Goal: Task Accomplishment & Management: Manage account settings

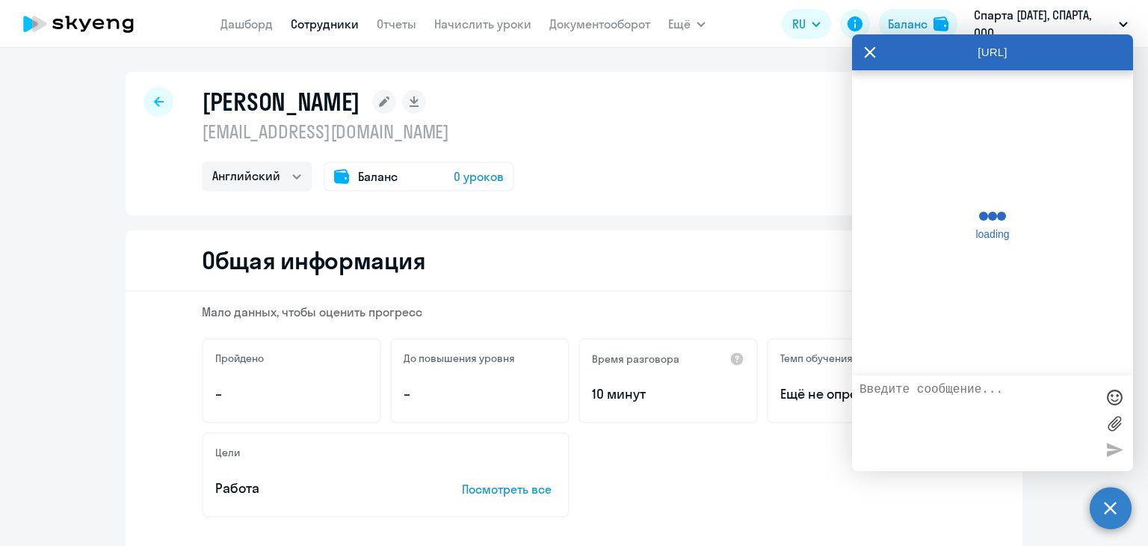
select select "english"
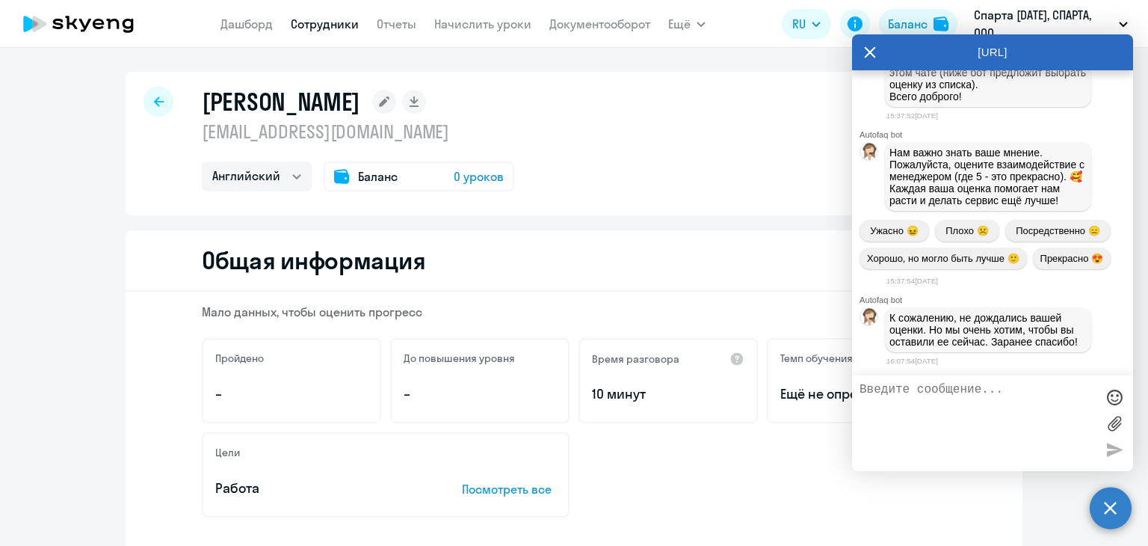
click at [867, 53] on icon at bounding box center [870, 52] width 12 height 36
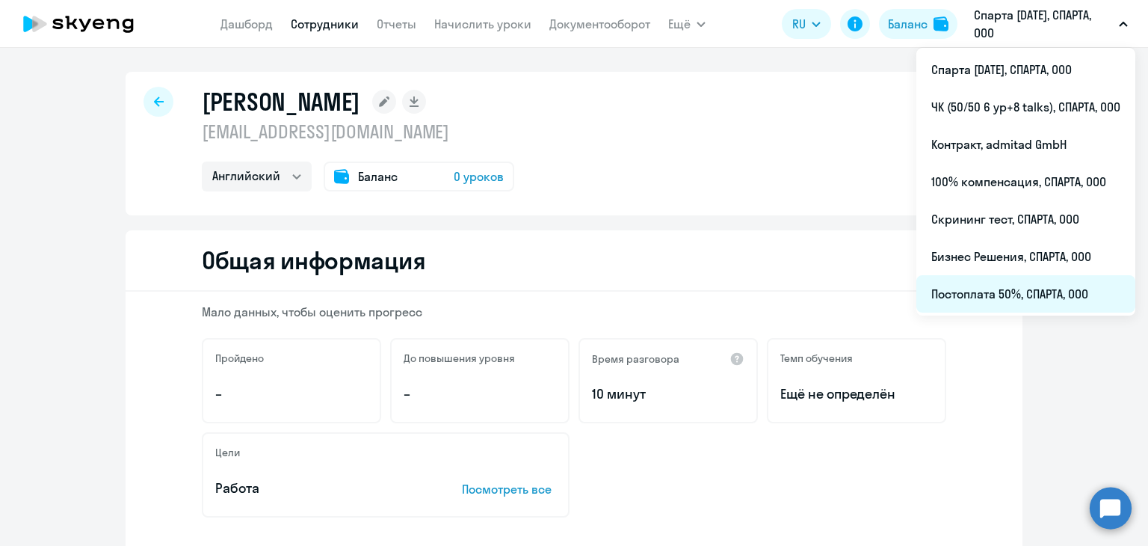
click at [1030, 298] on li "Постоплата 50%, СПАРТА, ООО" at bounding box center [1026, 293] width 219 height 37
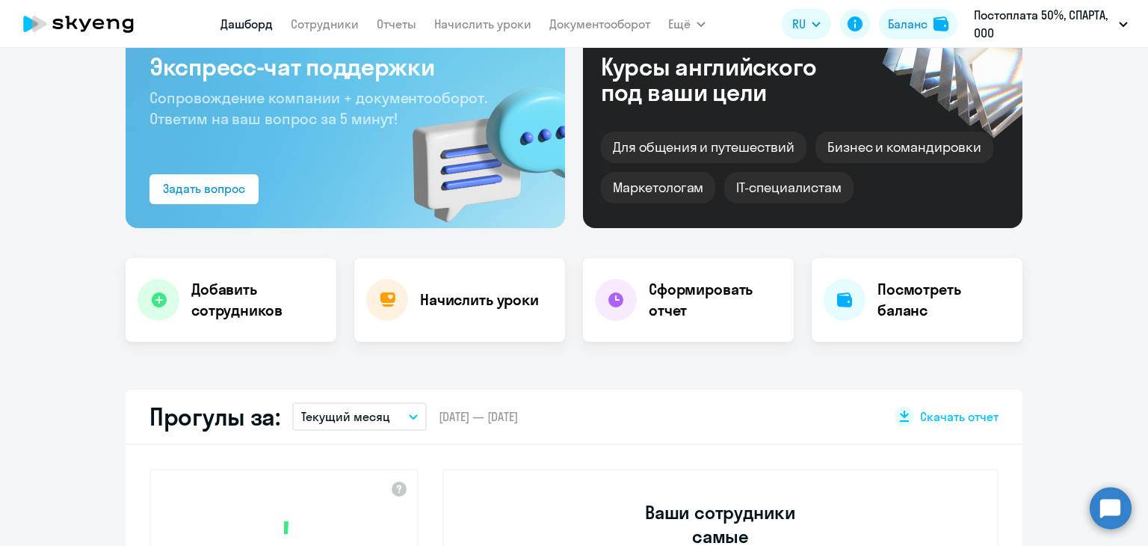
scroll to position [299, 0]
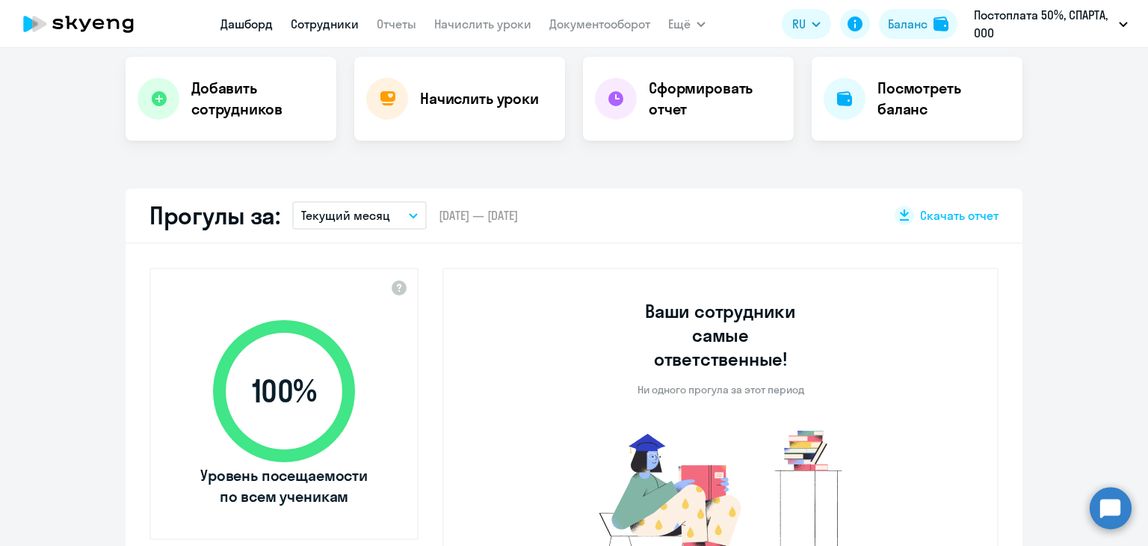
click at [323, 19] on link "Сотрудники" at bounding box center [325, 23] width 68 height 15
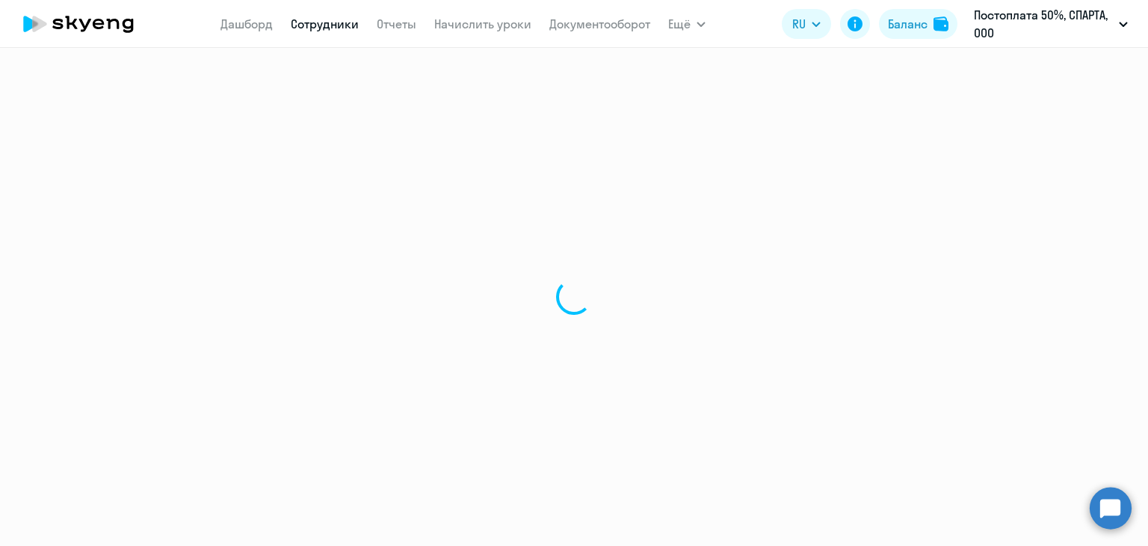
select select "30"
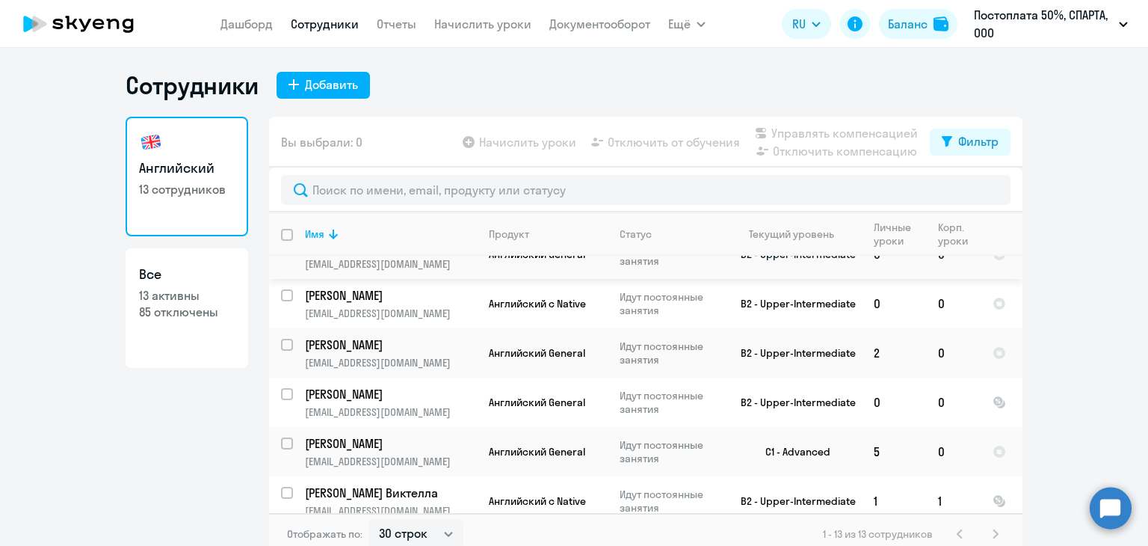
scroll to position [389, 0]
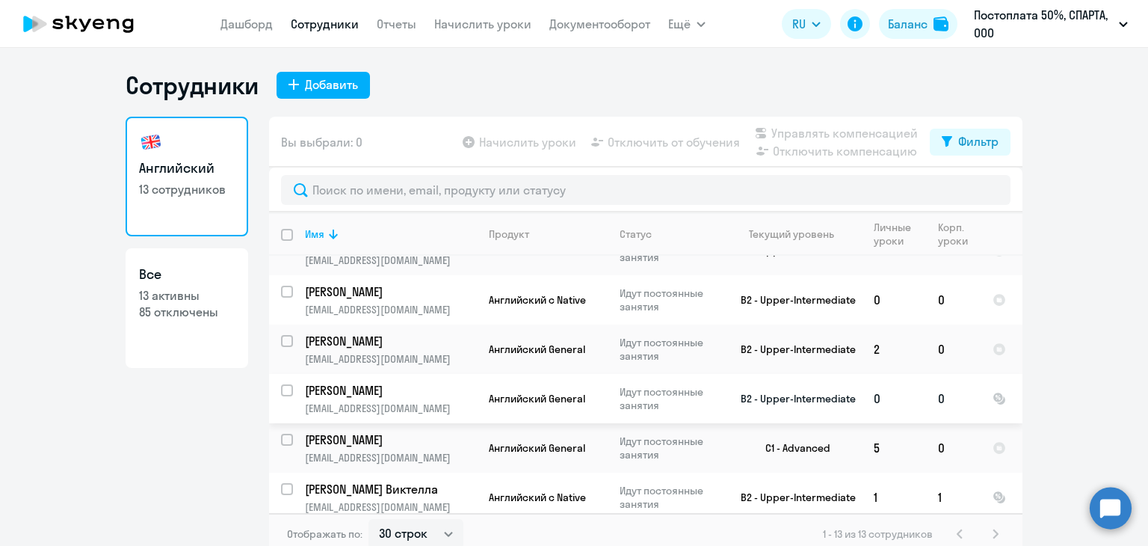
click at [391, 402] on p "[EMAIL_ADDRESS][DOMAIN_NAME]" at bounding box center [390, 408] width 171 height 13
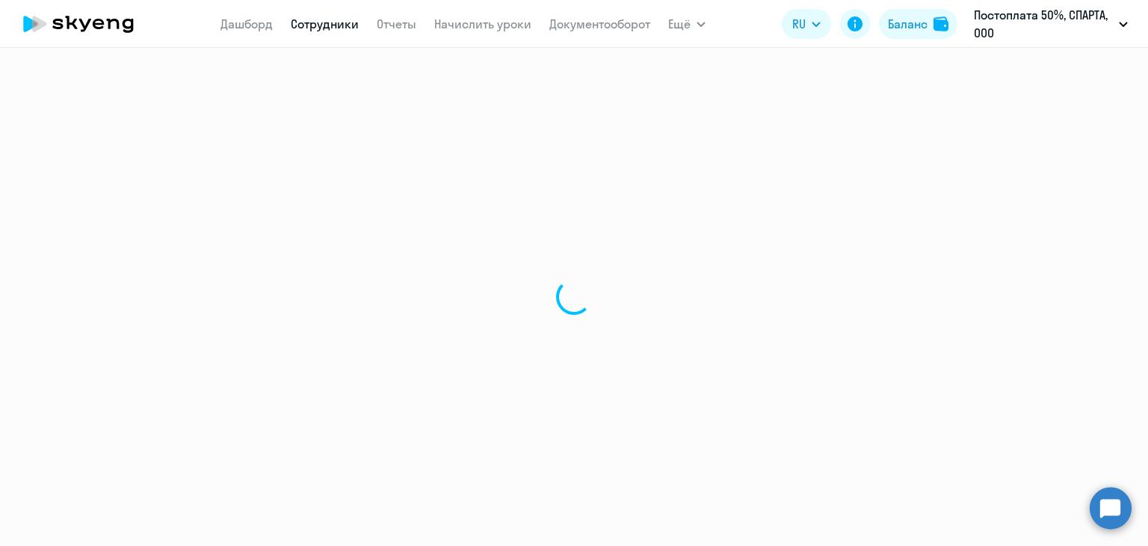
select select "english"
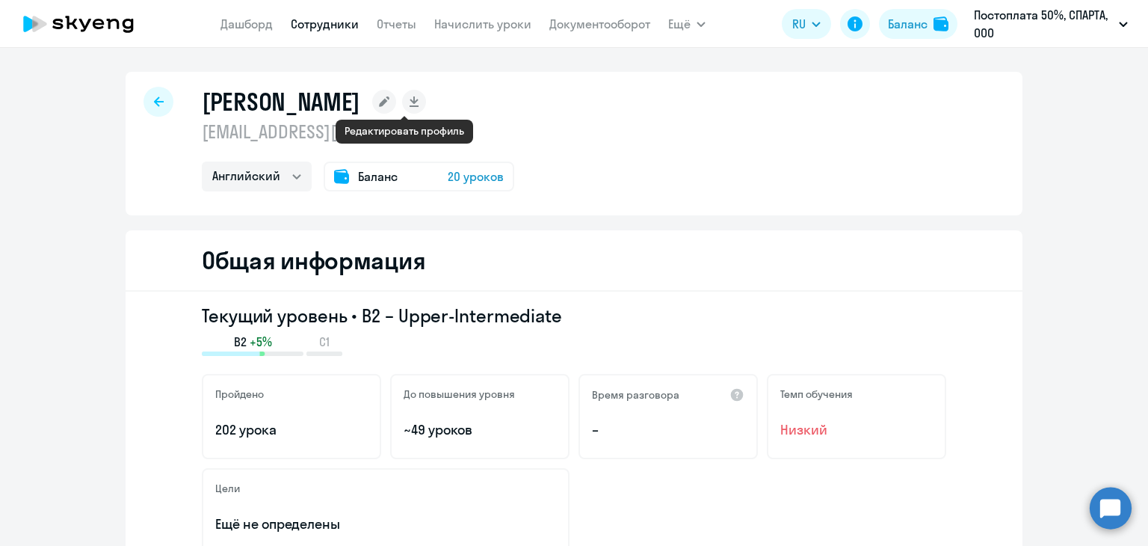
click at [390, 101] on icon at bounding box center [384, 101] width 10 height 10
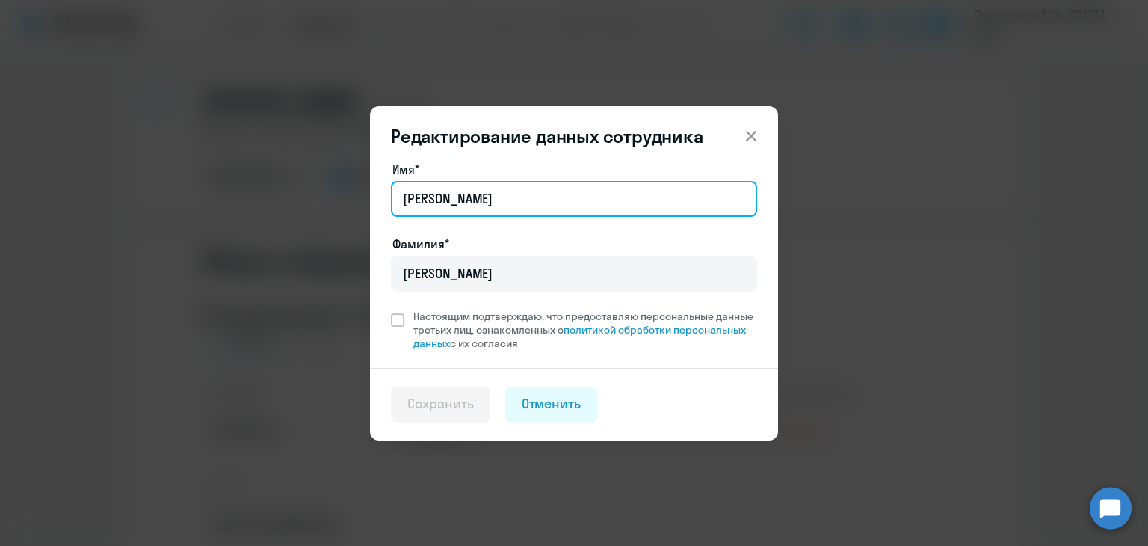
drag, startPoint x: 460, startPoint y: 194, endPoint x: 346, endPoint y: 204, distance: 114.1
click at [346, 204] on div "Редактирование данных сотрудника Имя* [PERSON_NAME]* [PERSON_NAME] подтверждаю,…" at bounding box center [574, 273] width 724 height 419
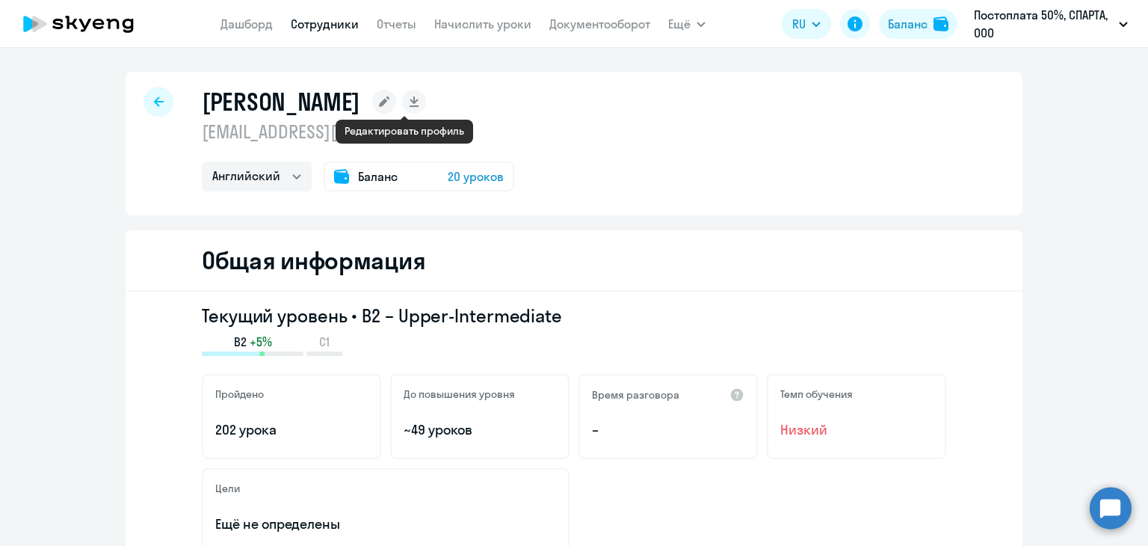
click at [396, 101] on rect at bounding box center [384, 102] width 24 height 24
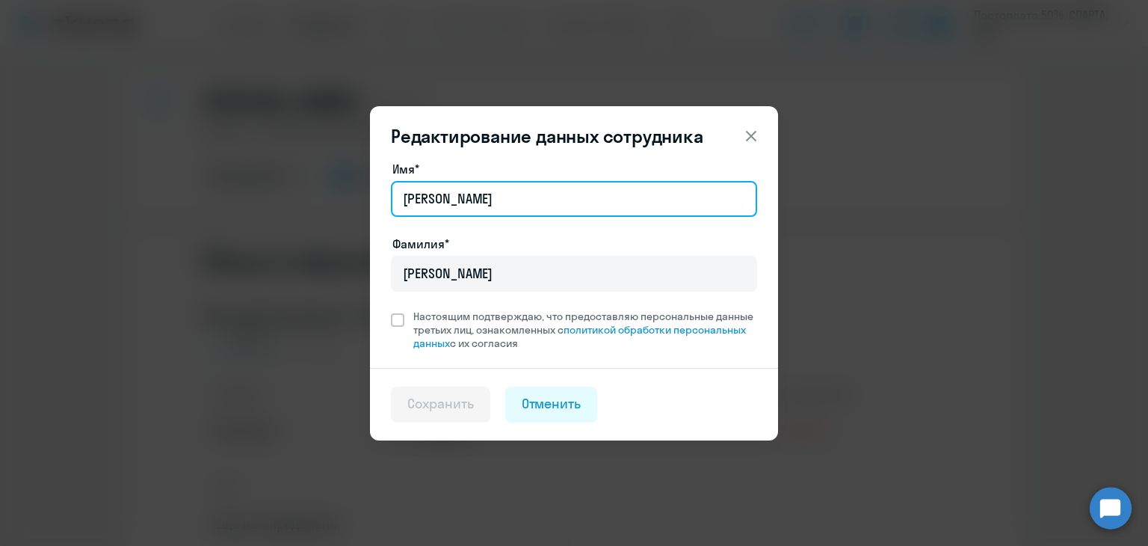
drag, startPoint x: 452, startPoint y: 205, endPoint x: 392, endPoint y: 204, distance: 59.8
click at [392, 204] on input "[PERSON_NAME]" at bounding box center [574, 199] width 366 height 36
type input "[PERSON_NAME]"
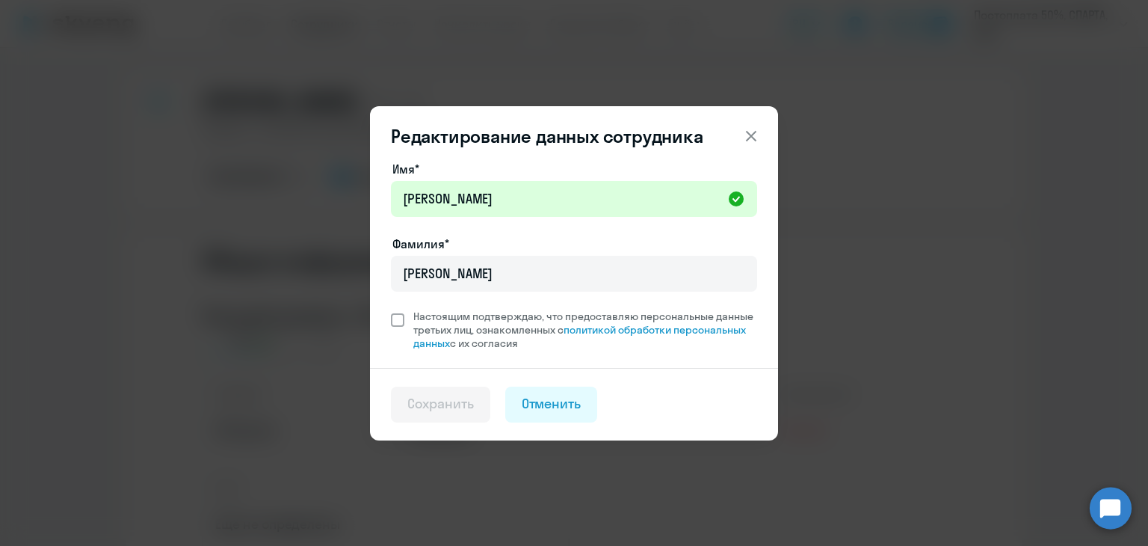
click at [408, 318] on span "Настоящим подтверждаю, что предоставляю персональные данные третьих лиц, ознако…" at bounding box center [580, 330] width 353 height 40
click at [391, 310] on input "Настоящим подтверждаю, что предоставляю персональные данные третьих лиц, ознако…" at bounding box center [390, 309] width 1 height 1
checkbox input "true"
click at [433, 403] on div "Сохранить" at bounding box center [440, 403] width 67 height 19
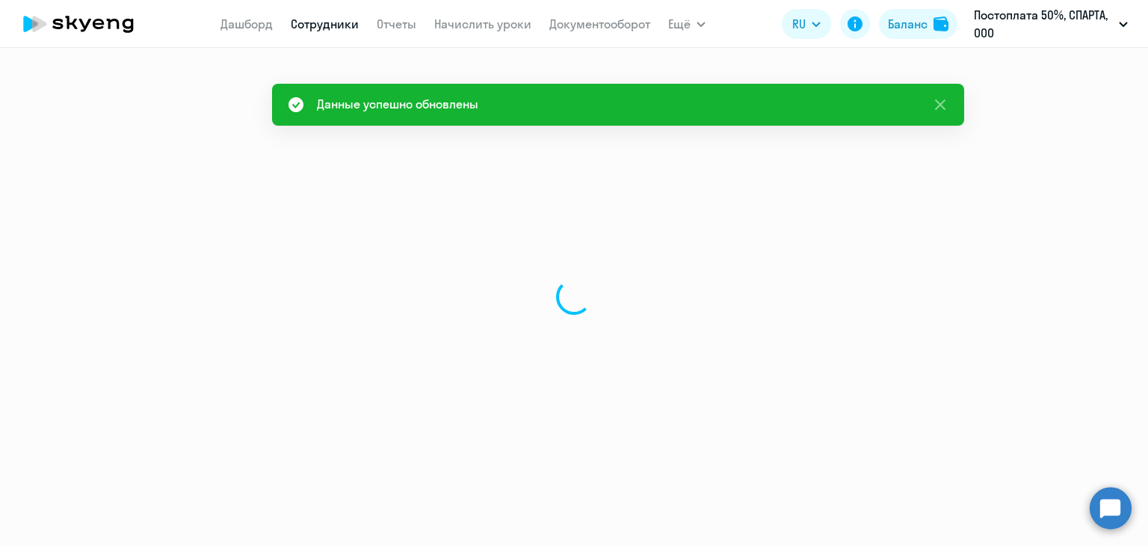
select select "english"
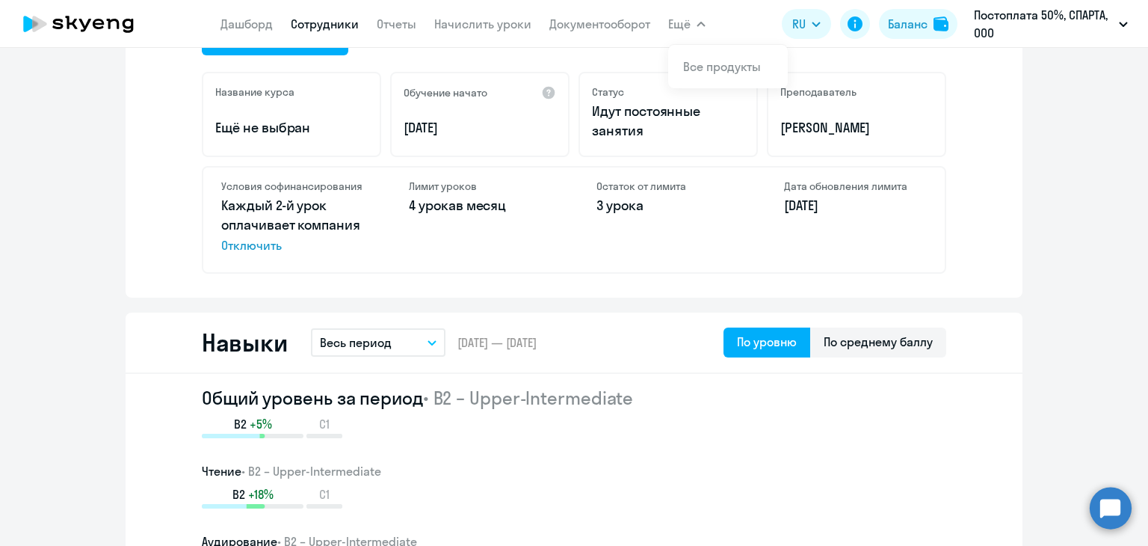
scroll to position [598, 0]
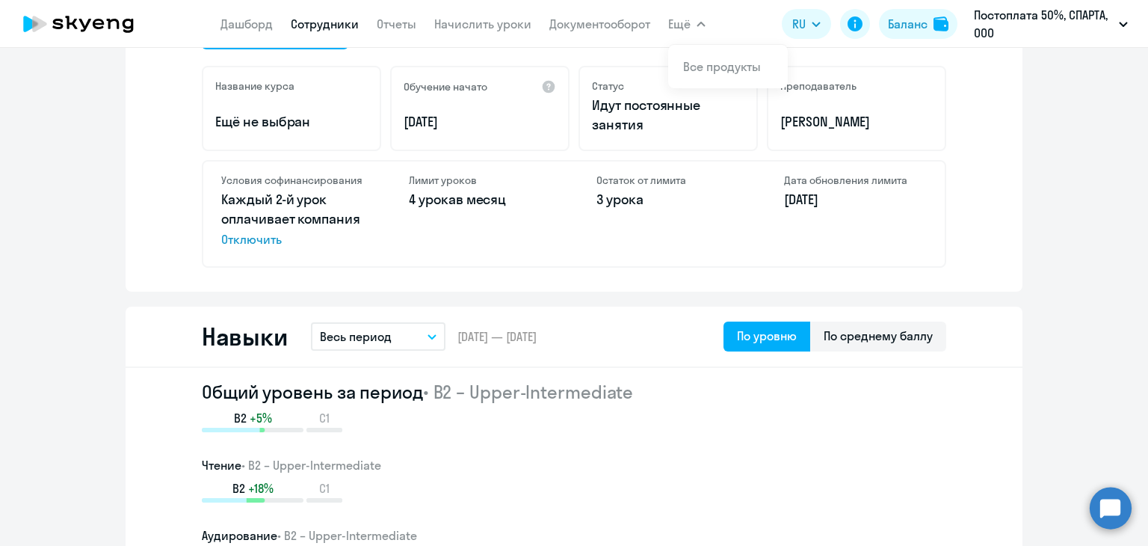
click at [1096, 499] on circle at bounding box center [1111, 508] width 42 height 42
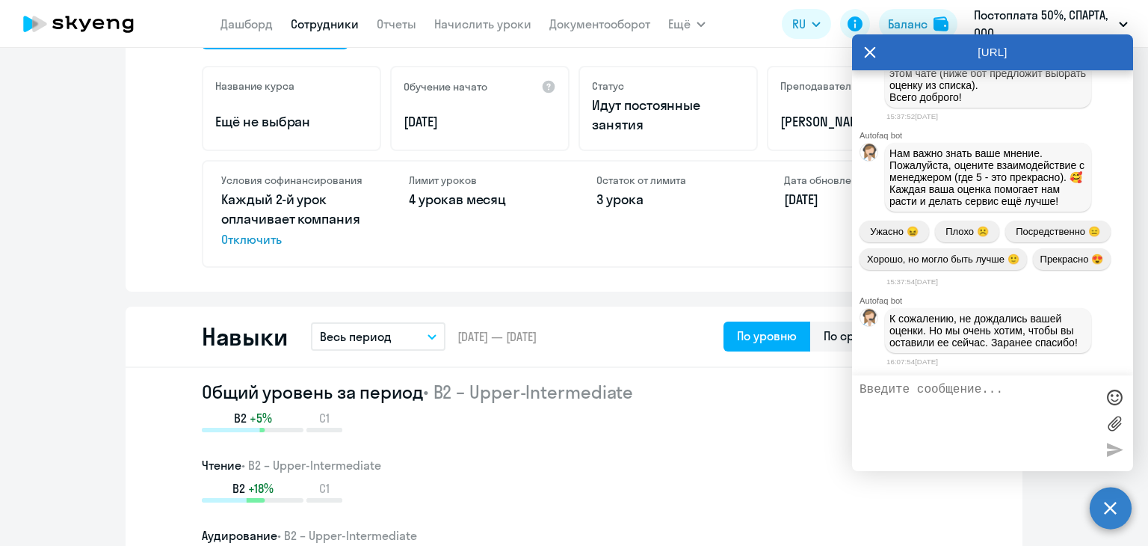
scroll to position [0, 0]
click at [981, 381] on div at bounding box center [992, 423] width 281 height 96
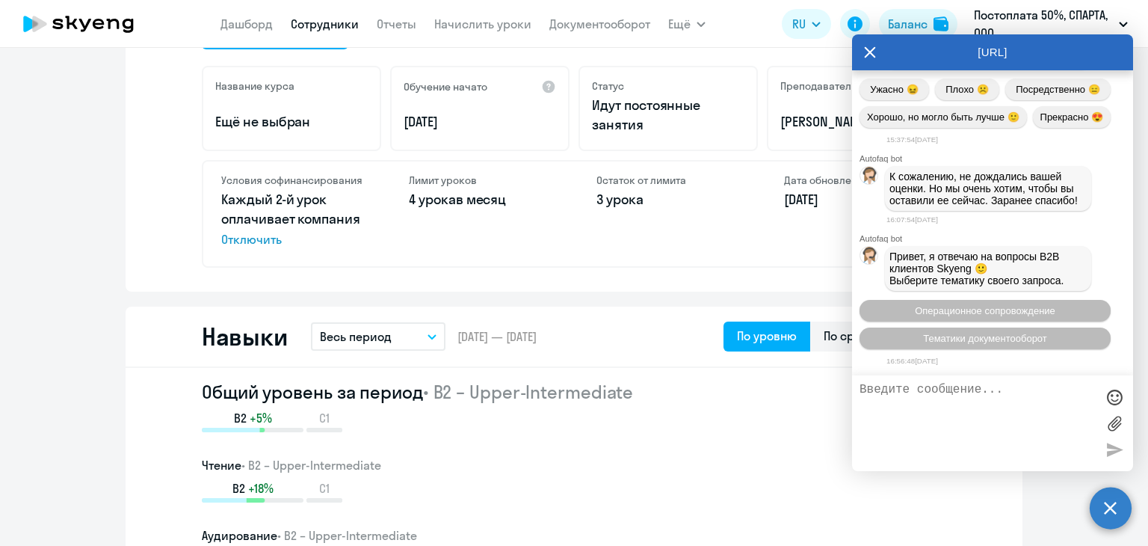
scroll to position [8956, 0]
click at [1018, 337] on span "Тематики документооборот" at bounding box center [985, 338] width 124 height 11
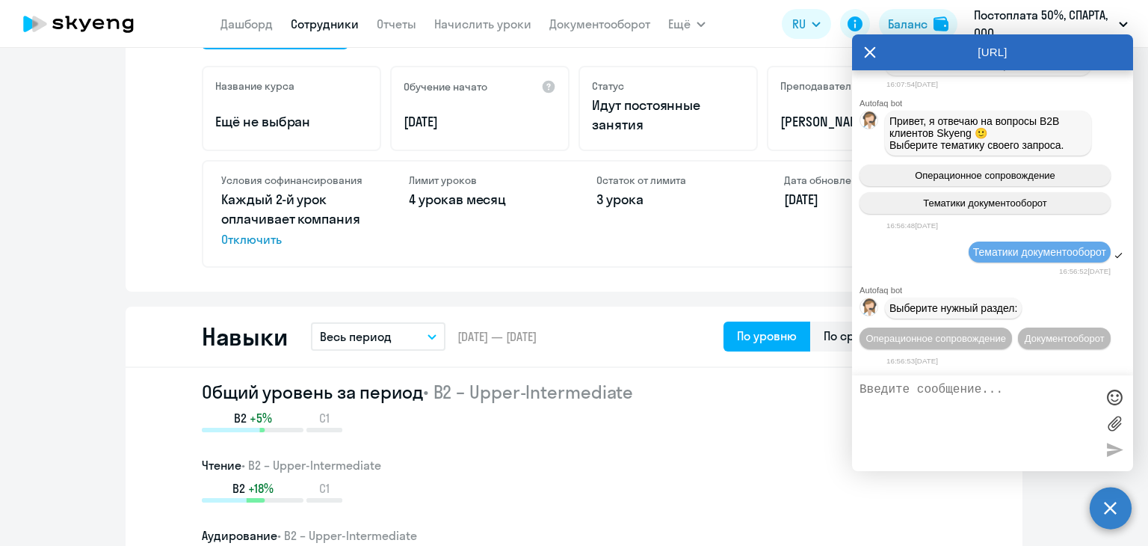
scroll to position [9122, 0]
click at [1025, 339] on span "Документооборот" at bounding box center [1065, 338] width 80 height 11
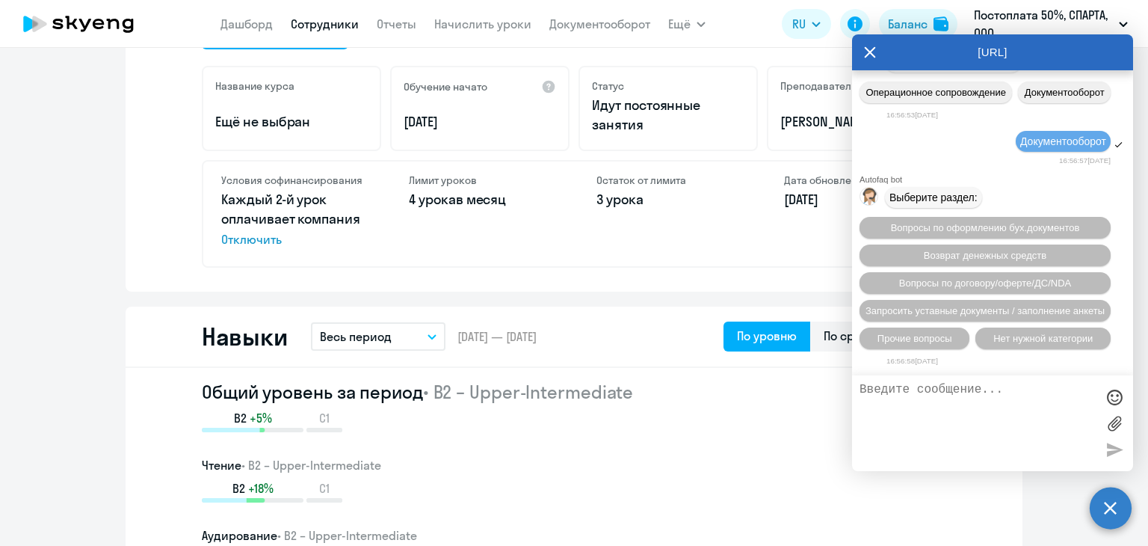
scroll to position [9368, 0]
click at [906, 337] on span "Прочие вопросы" at bounding box center [915, 338] width 75 height 11
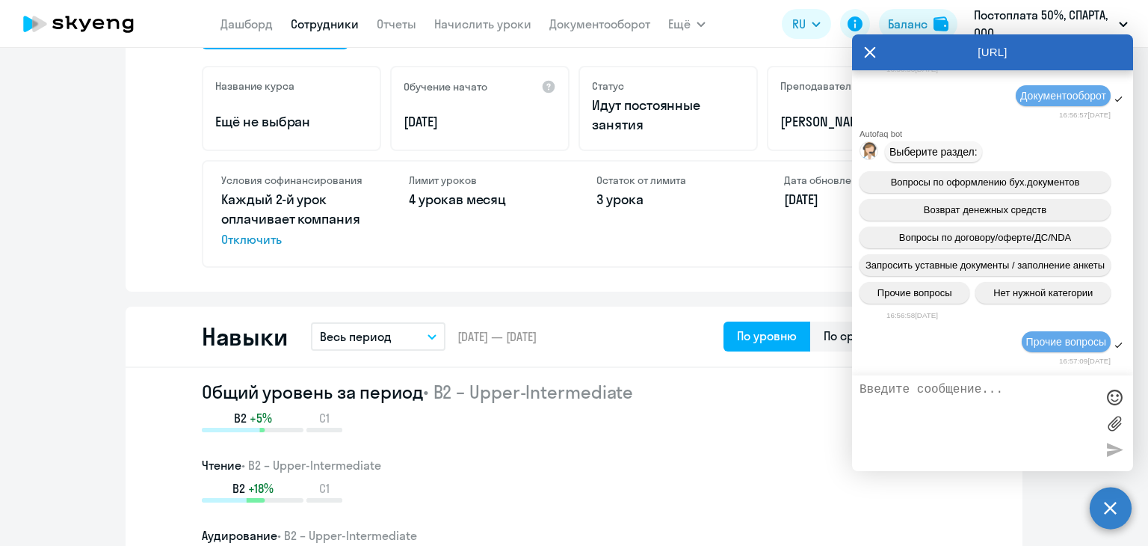
scroll to position [9645, 0]
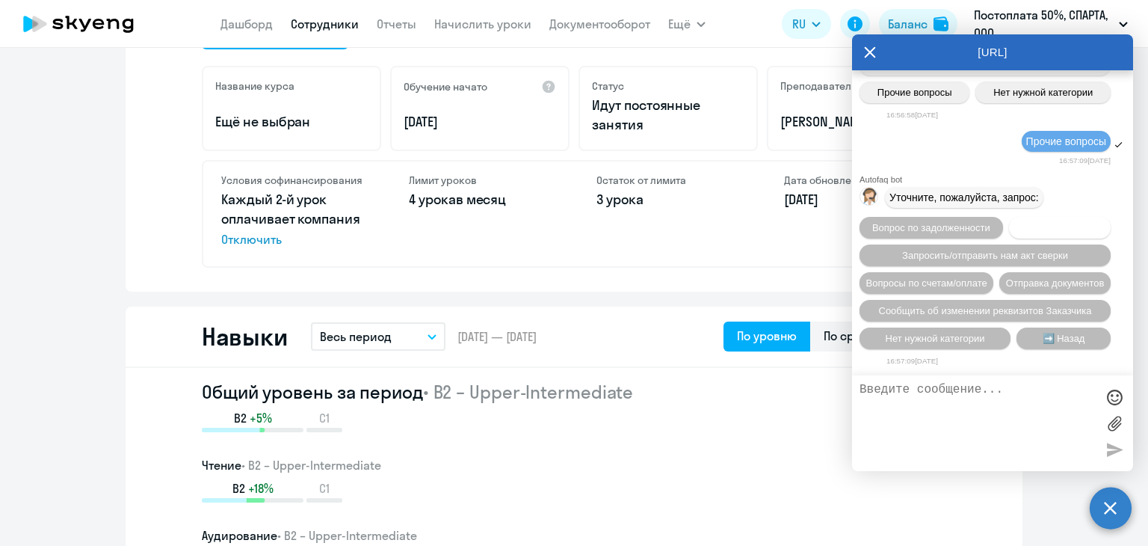
click at [1029, 222] on span "Вопросы по ЭДО" at bounding box center [1060, 227] width 77 height 11
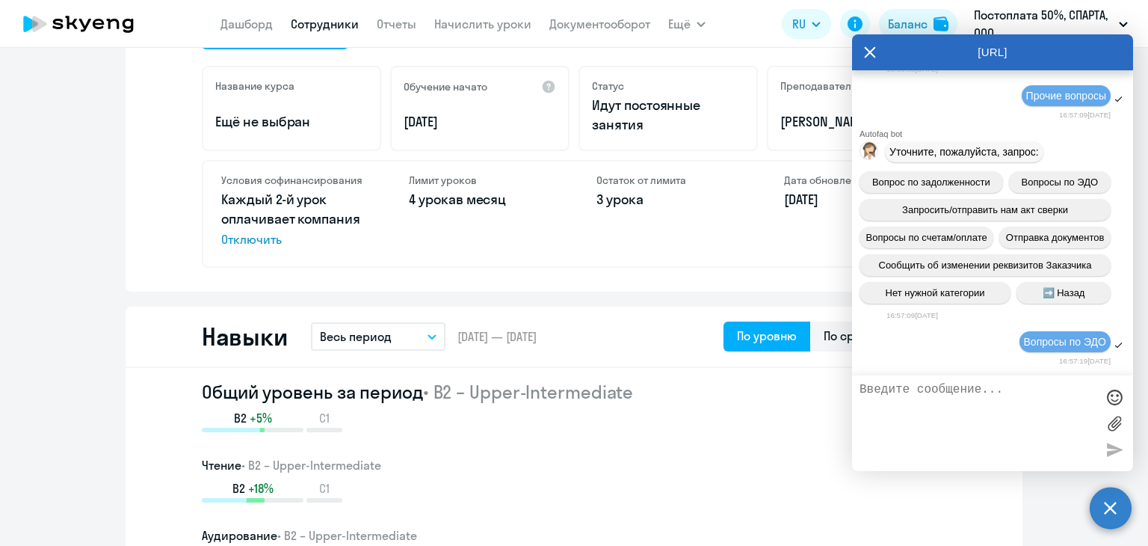
scroll to position [9799, 0]
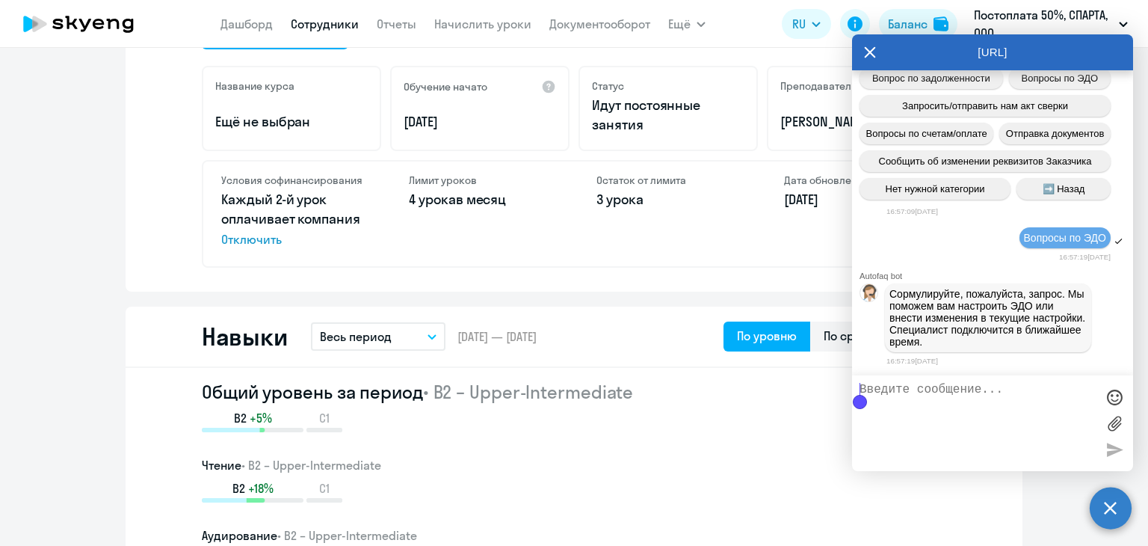
click at [932, 422] on textarea at bounding box center [978, 423] width 236 height 81
click at [976, 387] on textarea "Прислали счет," at bounding box center [978, 423] width 236 height 81
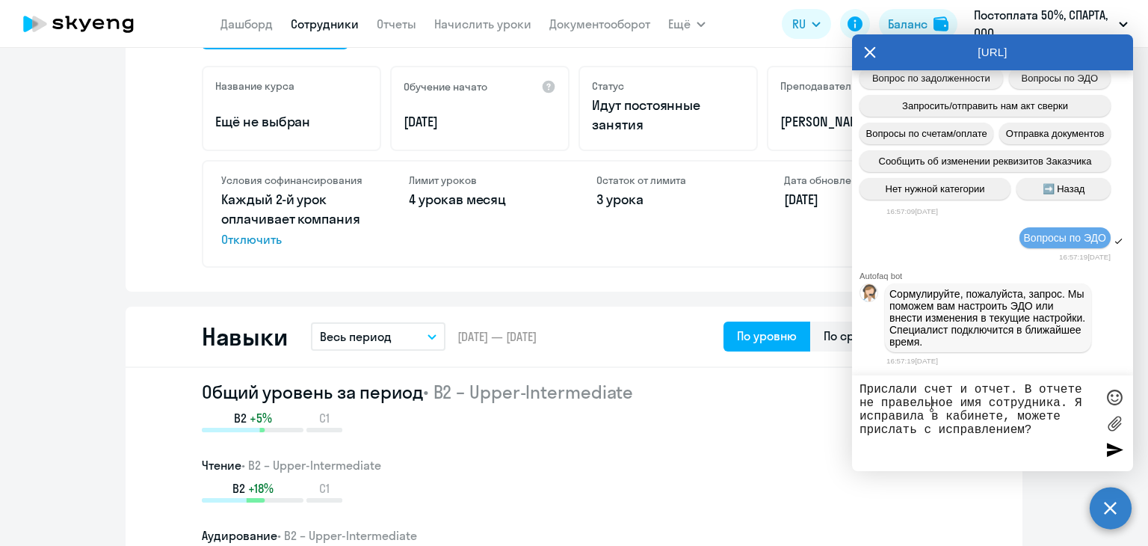
click at [929, 409] on textarea "Прислали счет и отчет. В отчете не правельное имя сотрудника. Я исправила в каб…" at bounding box center [978, 423] width 236 height 81
click at [0, 0] on lt-span "правильное" at bounding box center [0, 0] width 0 height 0
click at [1053, 446] on textarea "Прислали счет и отчет. В отчете не правильное имя сотрудника. Я исправила в каб…" at bounding box center [978, 423] width 236 height 81
type textarea "Прислали счет и отчет. В отчете не правильное имя сотрудника. Я исправила в каб…"
click at [1113, 455] on div at bounding box center [1115, 449] width 22 height 22
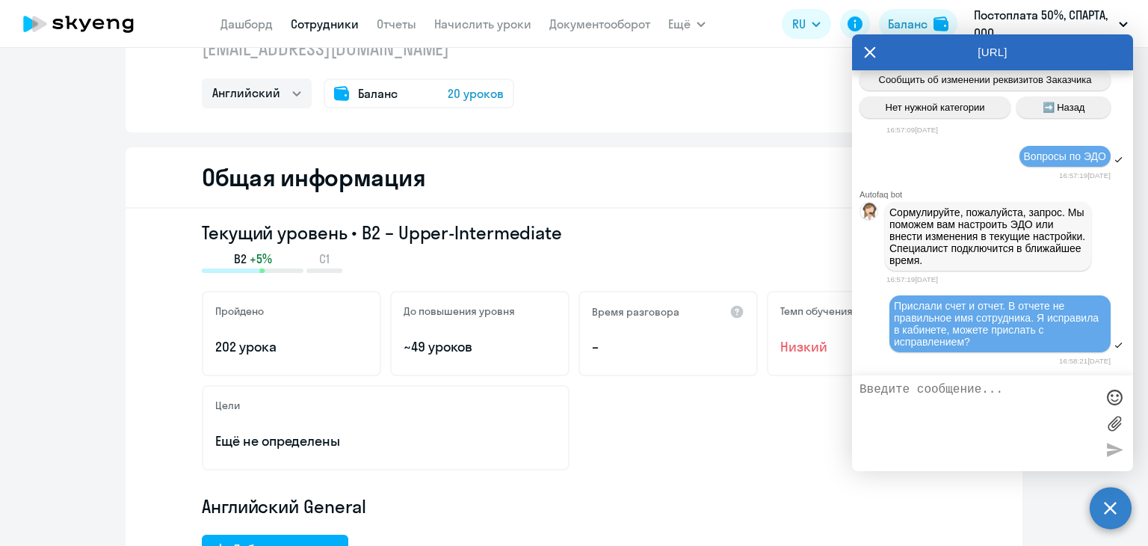
scroll to position [0, 0]
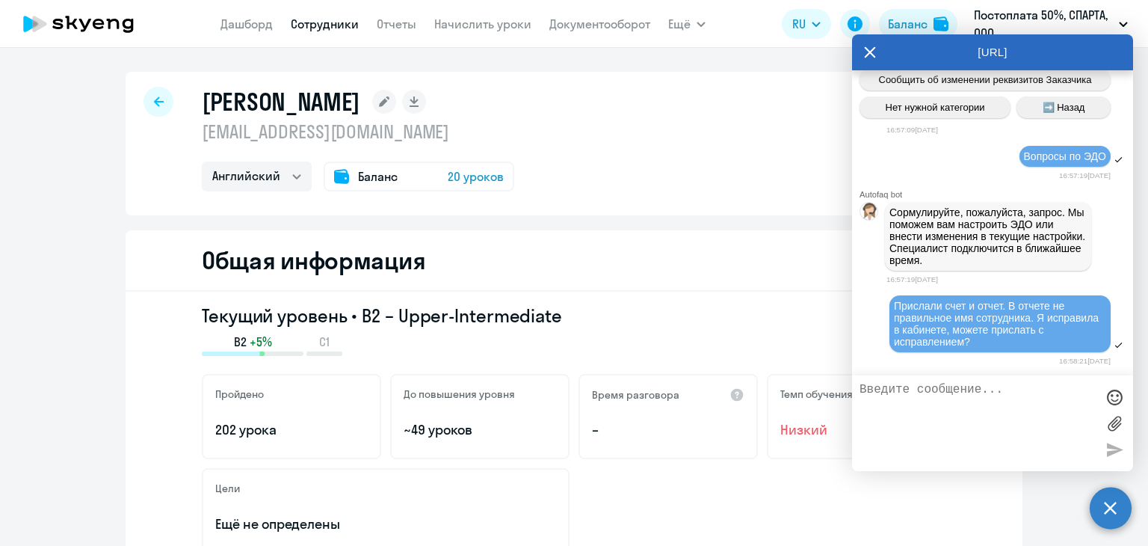
click at [154, 96] on icon at bounding box center [159, 101] width 10 height 10
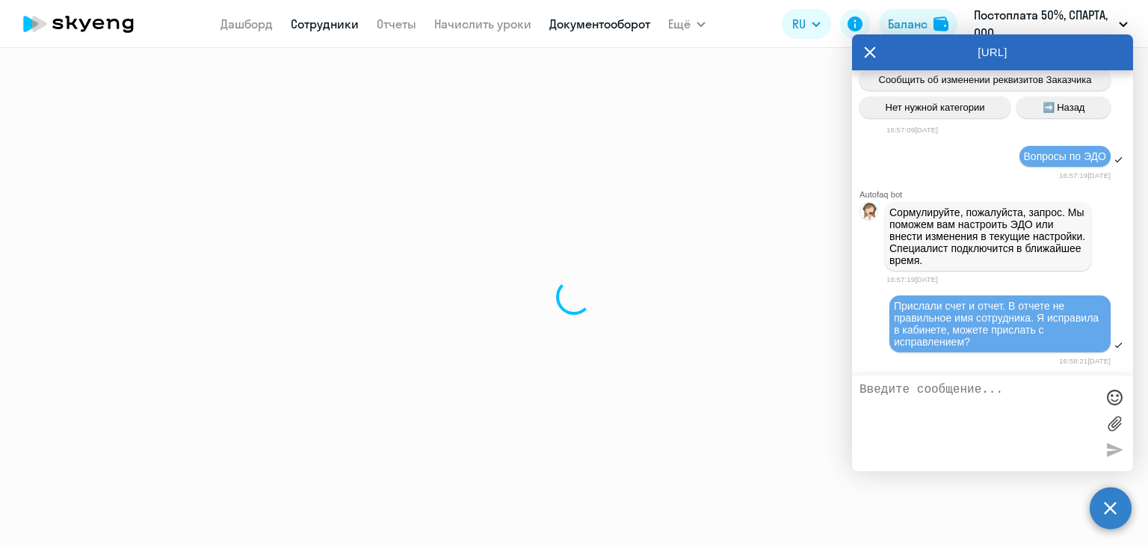
click at [577, 28] on link "Документооборот" at bounding box center [600, 23] width 101 height 15
select select "30"
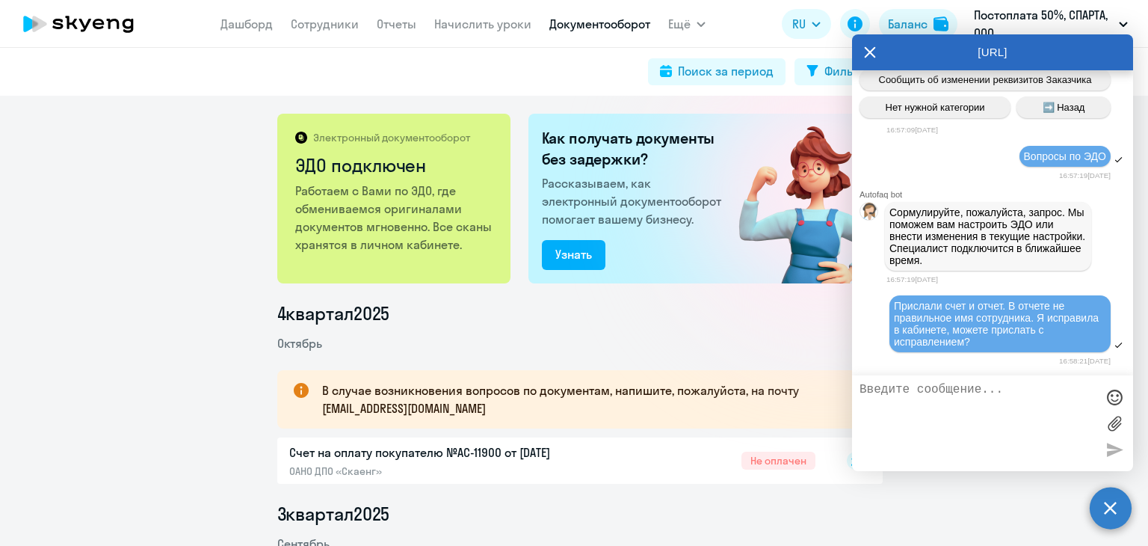
drag, startPoint x: 947, startPoint y: 52, endPoint x: 868, endPoint y: 84, distance: 85.5
click at [861, 107] on div "[URL] Autofaq bot Привет, я отвечаю на вопросы B2B клиентов Skyeng 🙂 Выберите т…" at bounding box center [992, 252] width 281 height 437
click at [867, 49] on icon at bounding box center [870, 52] width 11 height 11
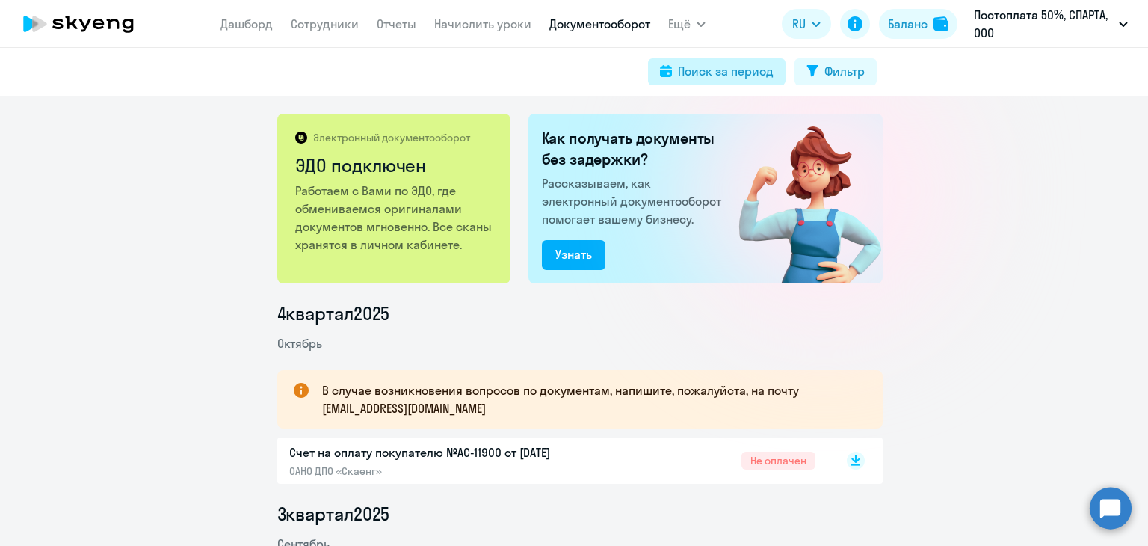
click at [761, 73] on div "Поиск за период" at bounding box center [726, 71] width 96 height 18
select select "all"
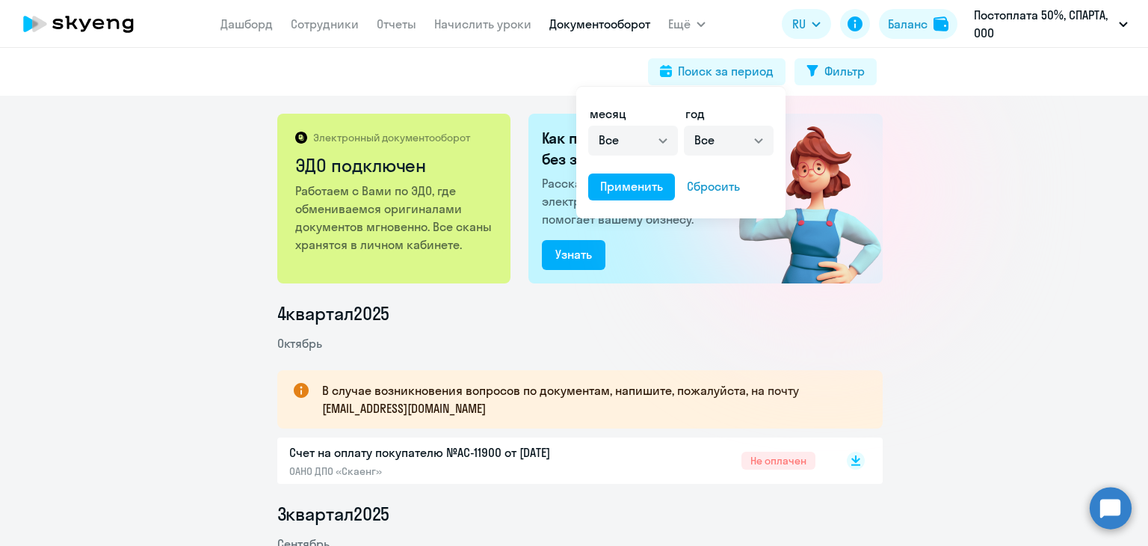
click at [842, 77] on div at bounding box center [574, 273] width 1148 height 546
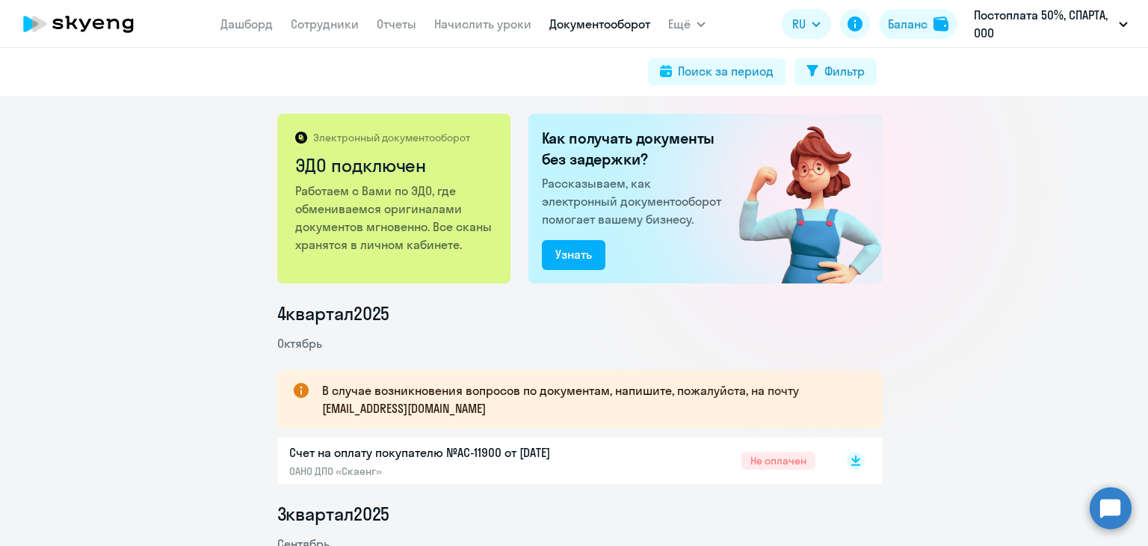
click at [842, 77] on div "Фильтр" at bounding box center [845, 71] width 40 height 18
select select "all"
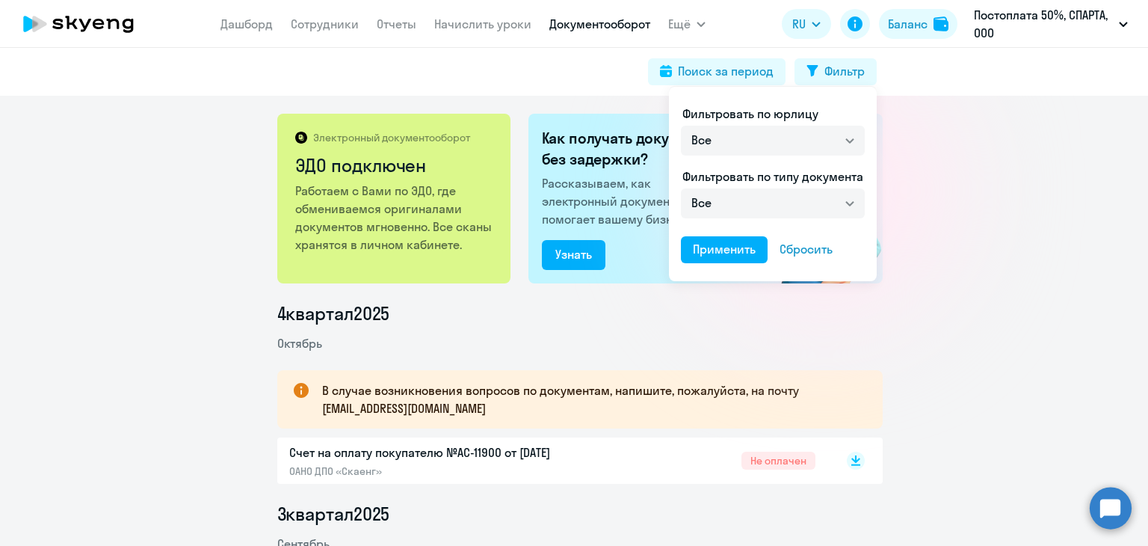
click at [920, 103] on div at bounding box center [574, 273] width 1148 height 546
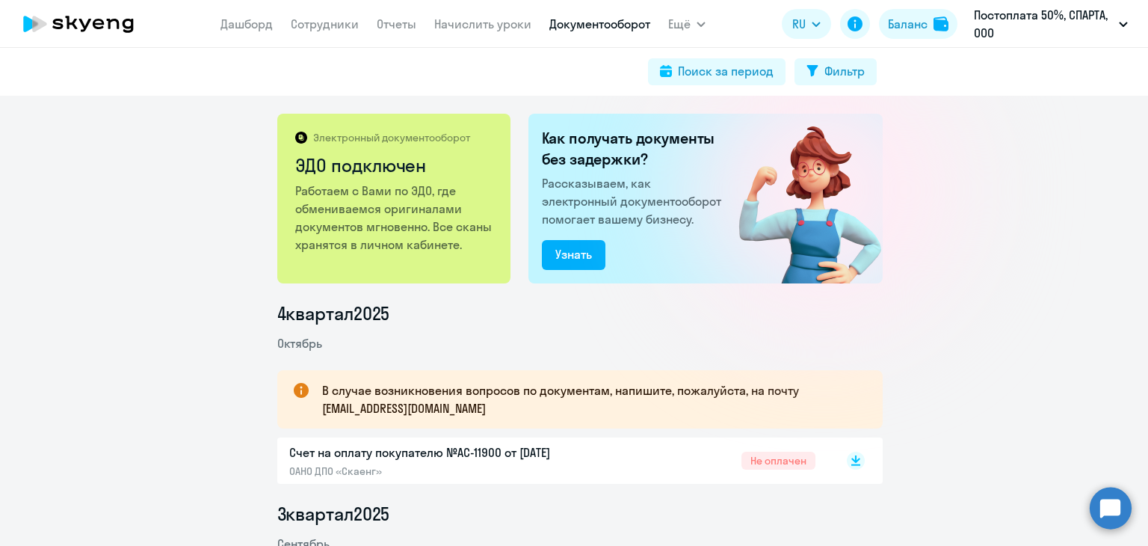
click at [957, 164] on div "Электронный документооборот ЭДО подключен Работаем с Вами по ЭДО, где обменивае…" at bounding box center [574, 321] width 1148 height 450
click at [546, 458] on p "Счет на оплату покупателю №AC-11900 от [DATE]" at bounding box center [446, 452] width 314 height 18
click at [1095, 506] on circle at bounding box center [1111, 508] width 42 height 42
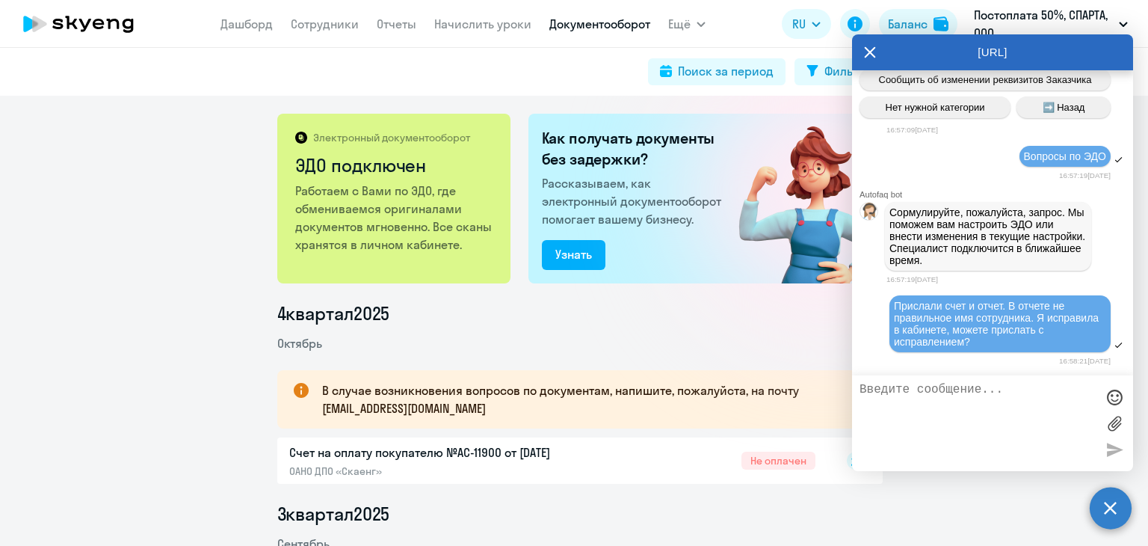
scroll to position [9734, 0]
click at [870, 51] on icon at bounding box center [870, 52] width 11 height 11
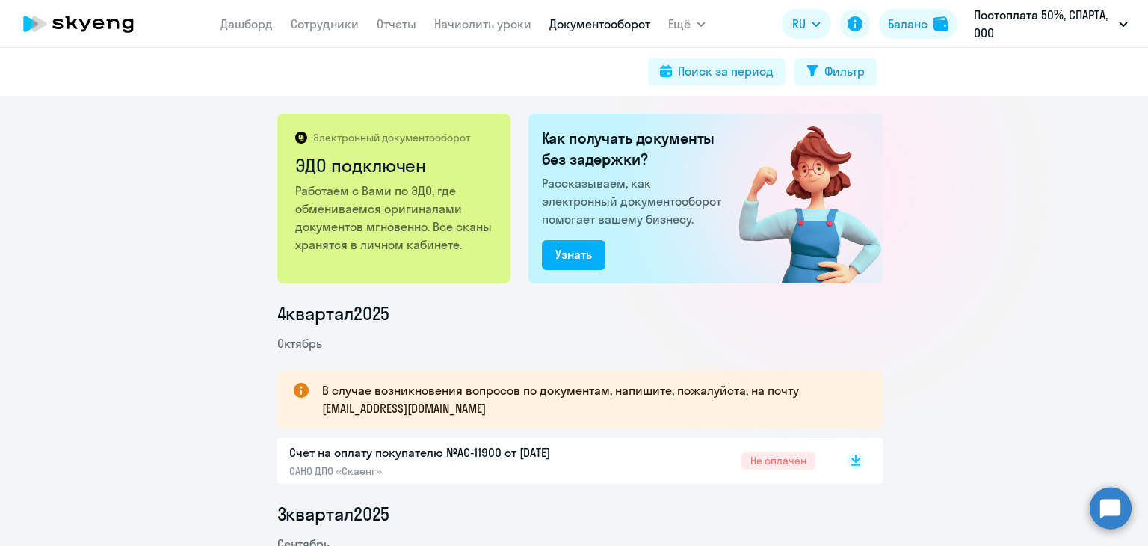
click at [1108, 506] on circle at bounding box center [1111, 508] width 42 height 42
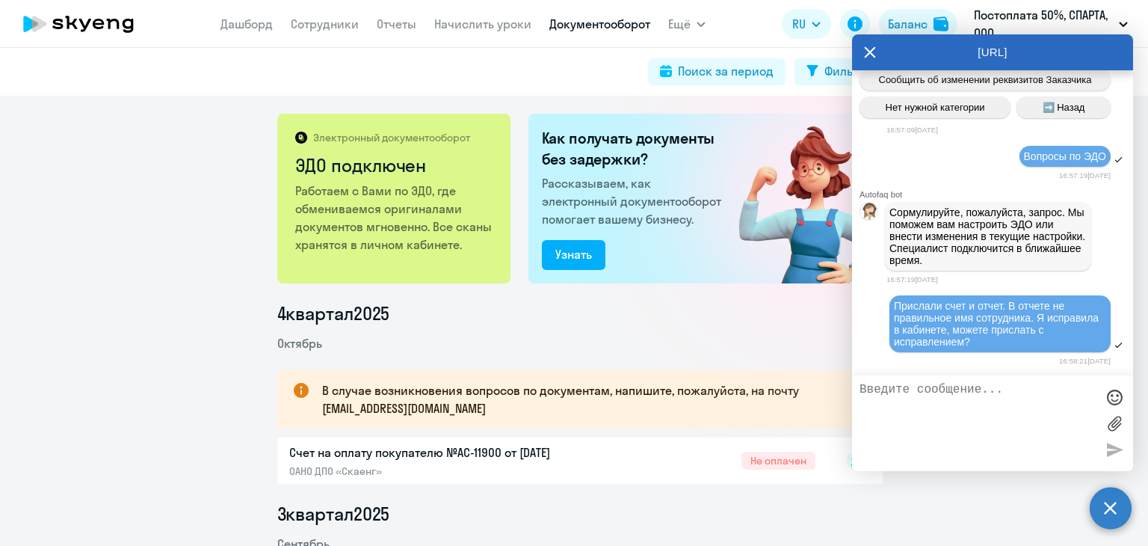
scroll to position [9884, 0]
click at [1119, 505] on circle at bounding box center [1111, 508] width 42 height 42
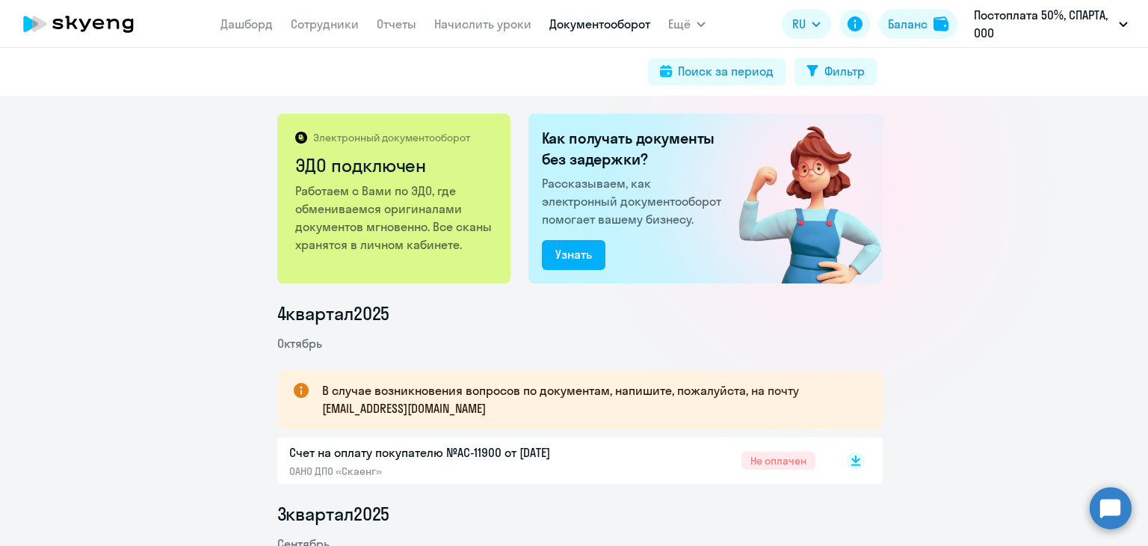
click at [1116, 496] on circle at bounding box center [1111, 508] width 42 height 42
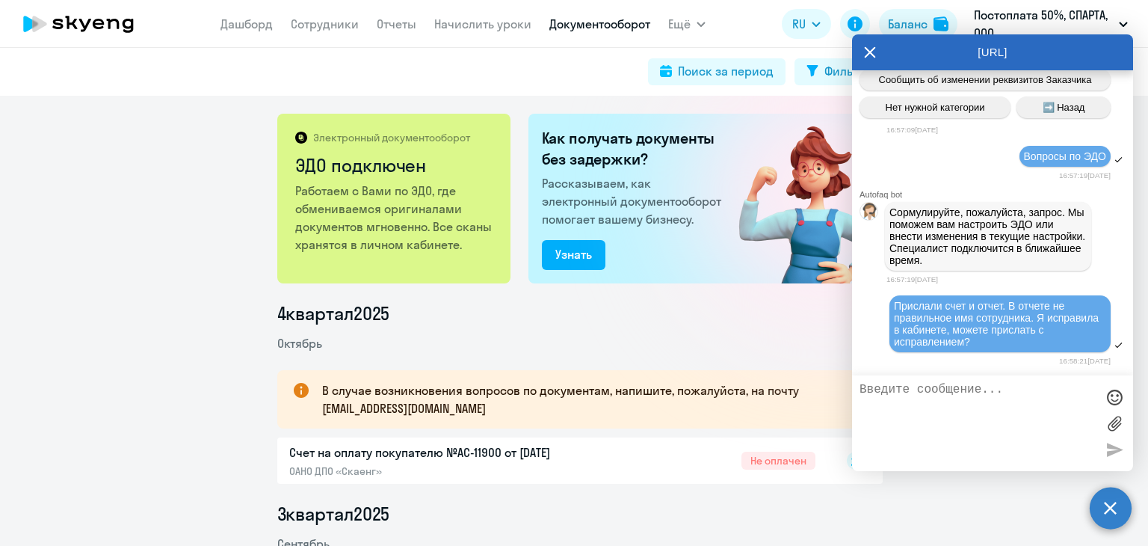
scroll to position [0, 0]
click at [1117, 419] on label at bounding box center [1115, 423] width 22 height 22
click at [0, 0] on input "file" at bounding box center [0, 0] width 0 height 0
click at [1114, 401] on div at bounding box center [1115, 397] width 22 height 22
click at [858, 303] on div "Прислали счет и отчет. В отчете не правильное имя сотрудника. Я исправила в каб…" at bounding box center [992, 324] width 281 height 61
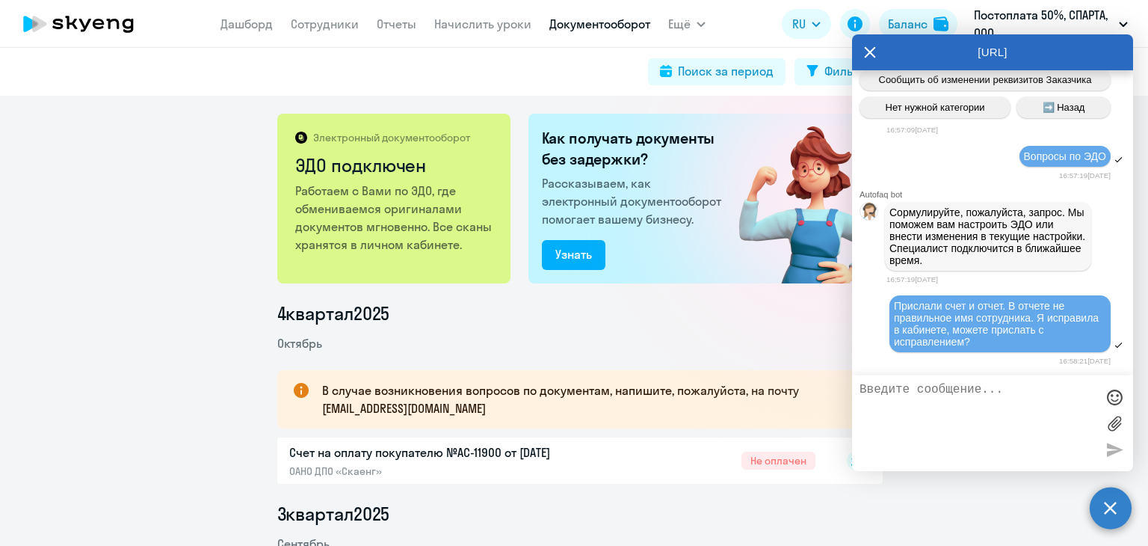
scroll to position [9728, 0]
click at [858, 55] on div "[URL]" at bounding box center [992, 52] width 281 height 36
click at [872, 46] on icon at bounding box center [870, 52] width 12 height 36
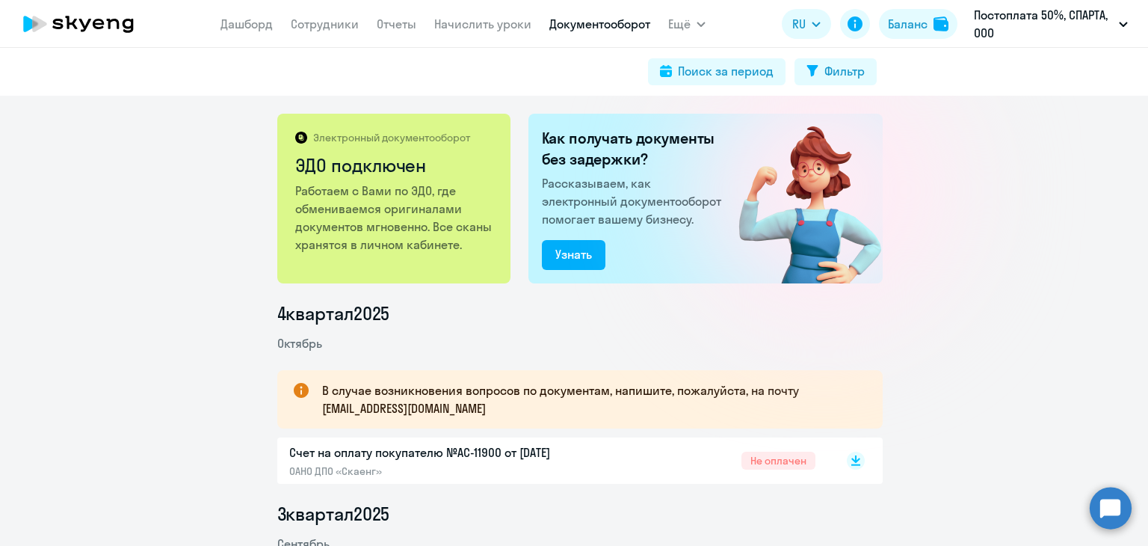
click at [1116, 503] on circle at bounding box center [1111, 508] width 42 height 42
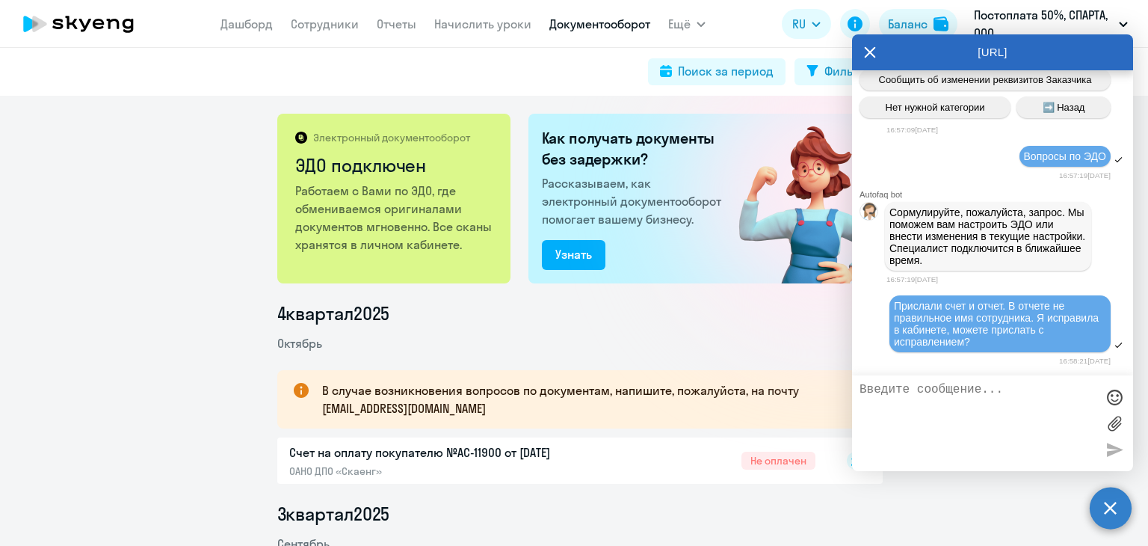
scroll to position [9884, 0]
click at [157, 265] on div "Электронный документооборот ЭДО подключен Работаем с Вами по ЭДО, где обменивае…" at bounding box center [574, 321] width 1148 height 450
click at [676, 28] on span "Ещё" at bounding box center [679, 24] width 22 height 18
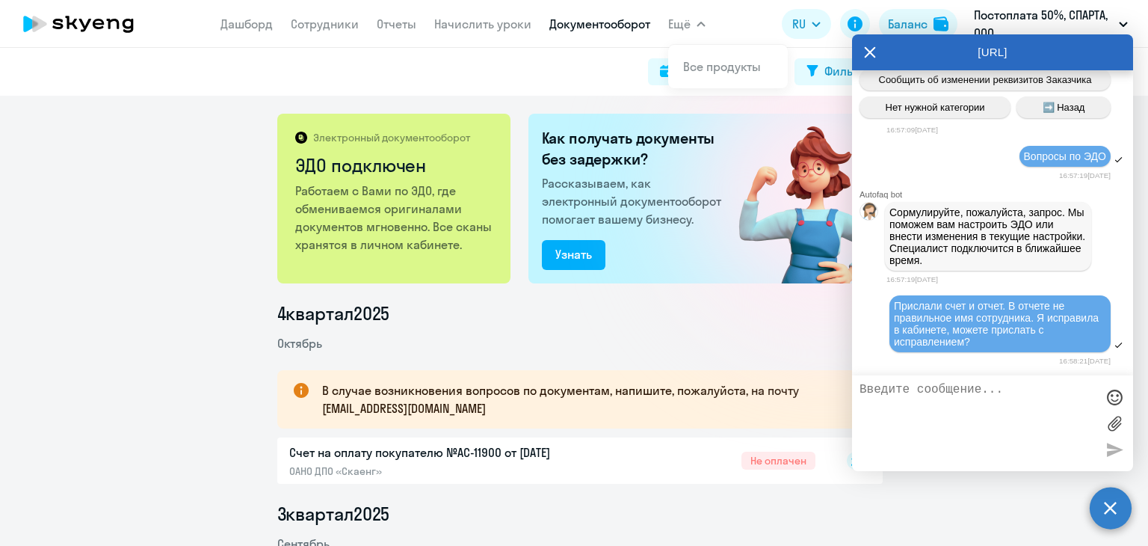
click at [171, 189] on div "Электронный документооборот ЭДО подключен Работаем с Вами по ЭДО, где обменивае…" at bounding box center [574, 321] width 1148 height 450
click at [866, 50] on icon at bounding box center [870, 52] width 12 height 36
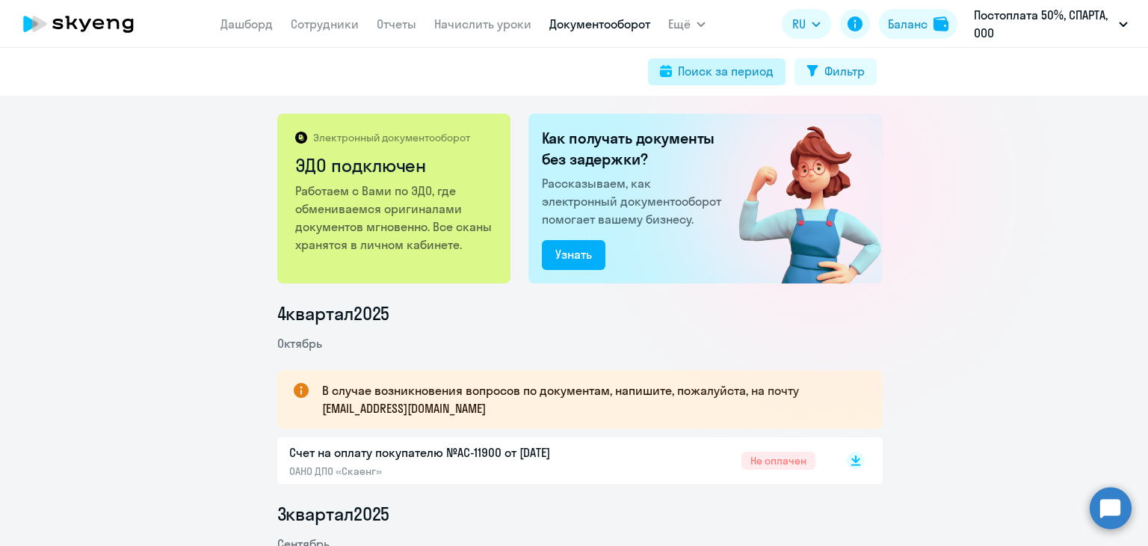
click at [772, 76] on div "Поиск за период" at bounding box center [726, 71] width 96 height 18
select select "all"
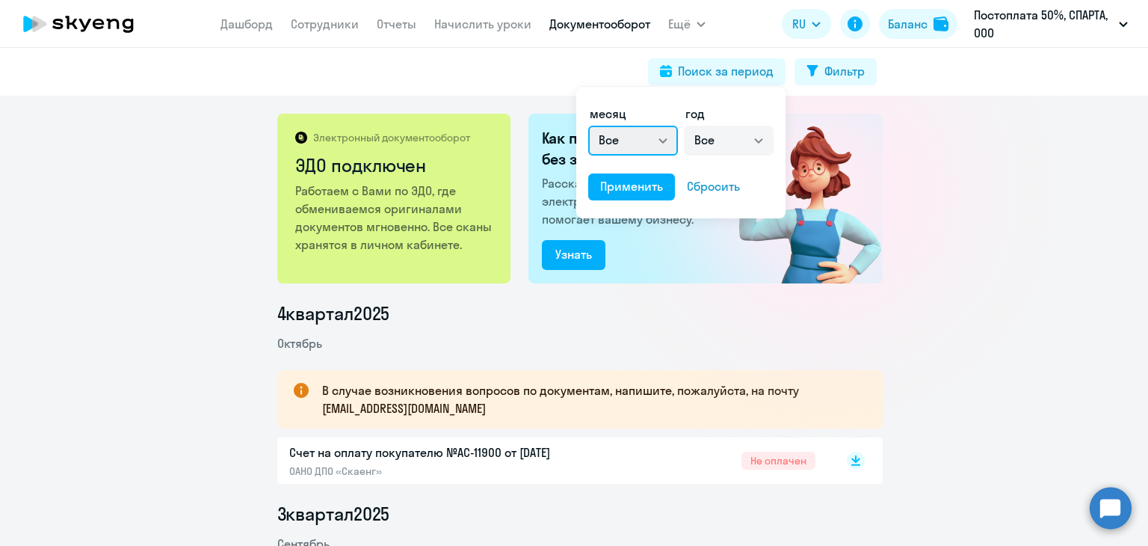
click at [643, 136] on select "Все январь февраль март апрель май июнь июль август сентябрь октябрь ноябрь дек…" at bounding box center [633, 141] width 90 height 30
select select "8"
click at [588, 126] on select "Все январь февраль март апрель май июнь июль август сентябрь октябрь ноябрь дек…" at bounding box center [633, 141] width 90 height 30
click at [725, 147] on select "Все 2025 2024 2023 2022 2021 2020 2019 2018 2017 2016" at bounding box center [729, 141] width 90 height 30
select select "2025"
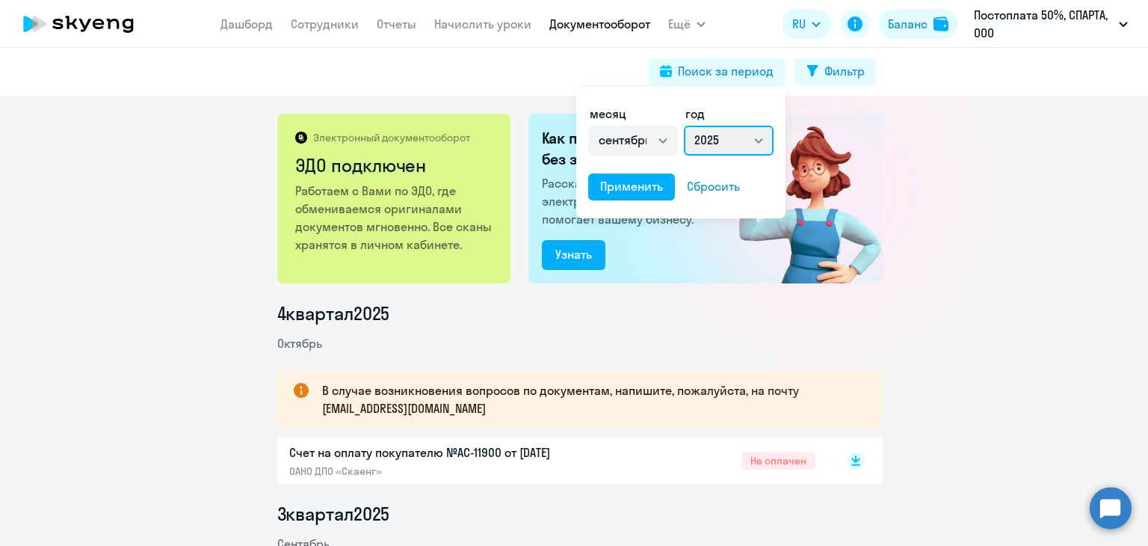
click at [684, 126] on select "Все 2025 2024 2023 2022 2021 2020 2019 2018 2017 2016" at bounding box center [729, 141] width 90 height 30
click at [653, 179] on div "Применить" at bounding box center [631, 186] width 63 height 18
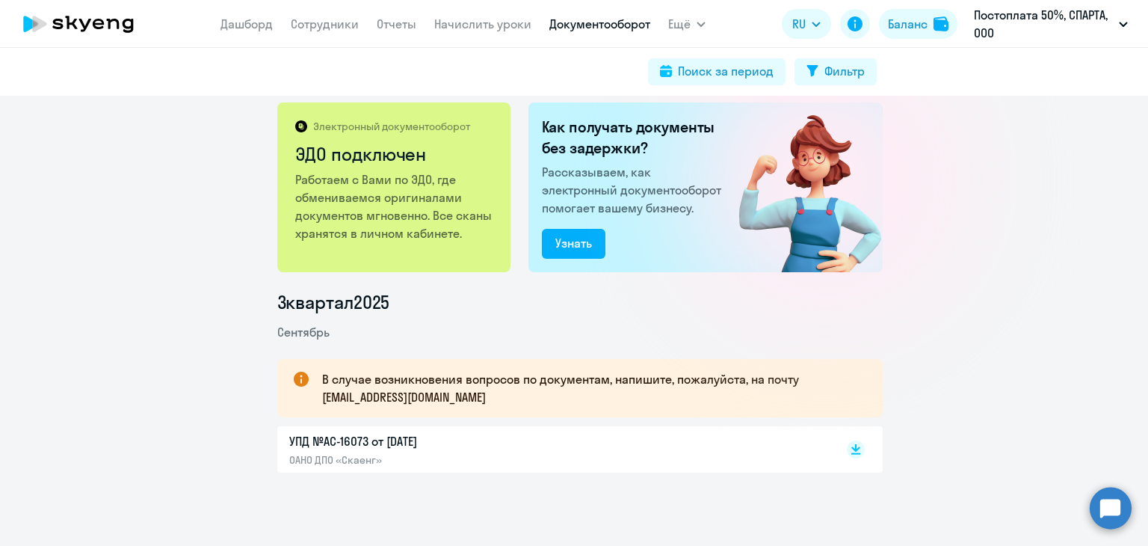
scroll to position [13, 0]
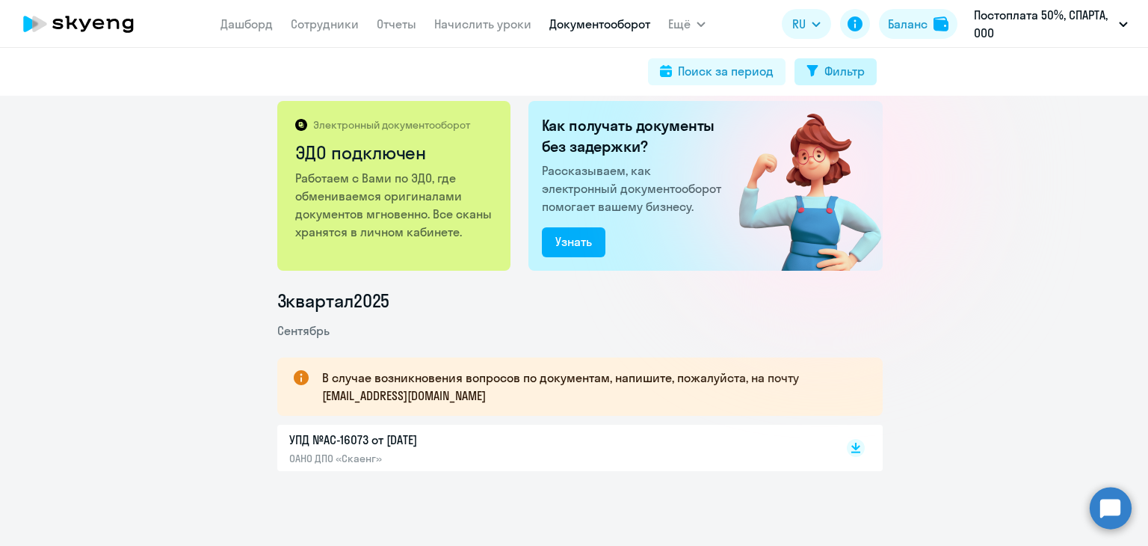
click at [825, 79] on div "Фильтр" at bounding box center [845, 71] width 40 height 18
select select "all"
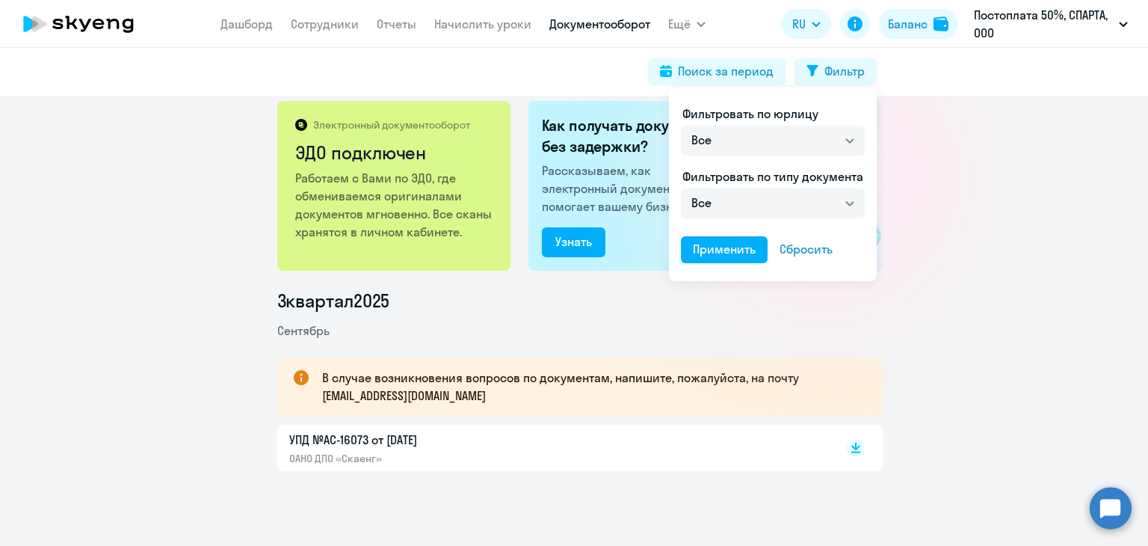
click at [735, 70] on div at bounding box center [574, 273] width 1148 height 546
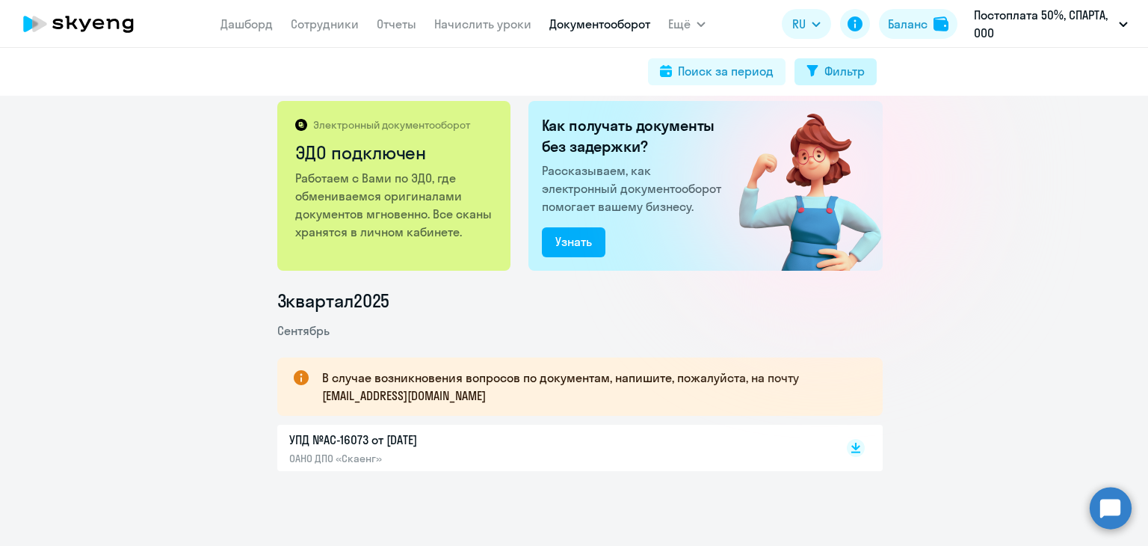
click at [854, 70] on div "Фильтр" at bounding box center [845, 71] width 40 height 18
select select "all"
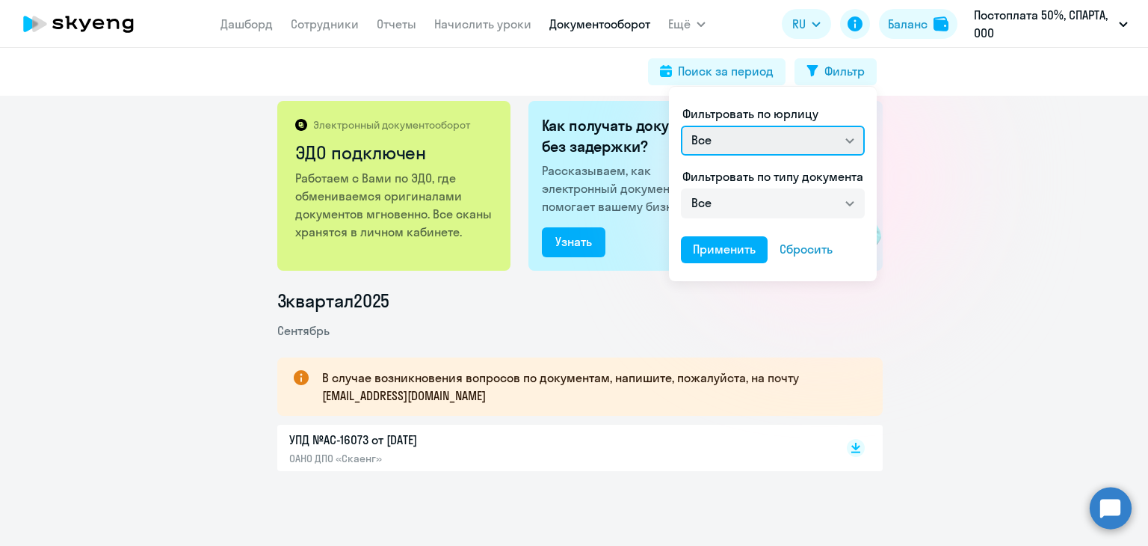
click at [769, 135] on select "Все ОАНО ДПО «Скаенг»" at bounding box center [773, 141] width 184 height 30
select select "ano_acc"
click at [681, 126] on select "Все ОАНО ДПО «Скаенг»" at bounding box center [773, 141] width 184 height 30
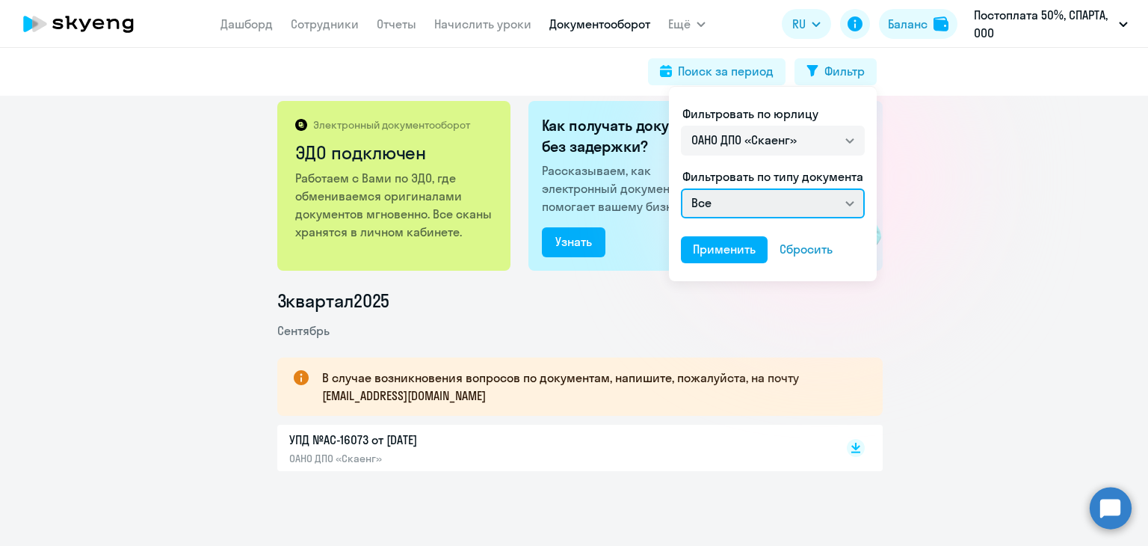
click at [772, 199] on select "Все Счет на оплату покупателю УПД Отчет к УПД Акт сверки взаиморасчетов" at bounding box center [773, 203] width 184 height 30
select select "lessons_report"
click at [681, 188] on select "Все Счет на оплату покупателю УПД Отчет к УПД Акт сверки взаиморасчетов" at bounding box center [773, 203] width 184 height 30
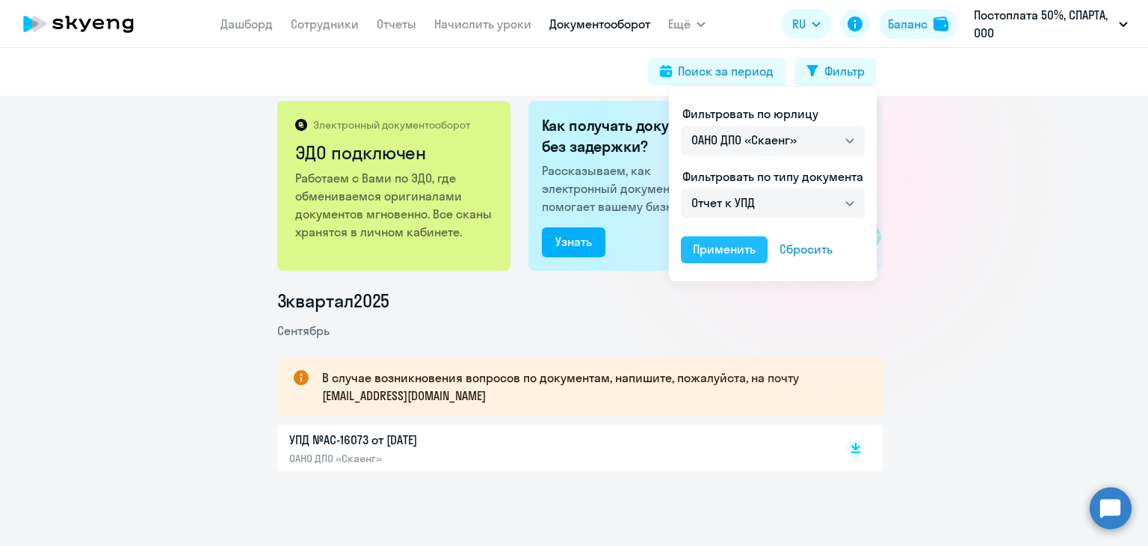
click at [738, 252] on div "Применить" at bounding box center [724, 249] width 63 height 18
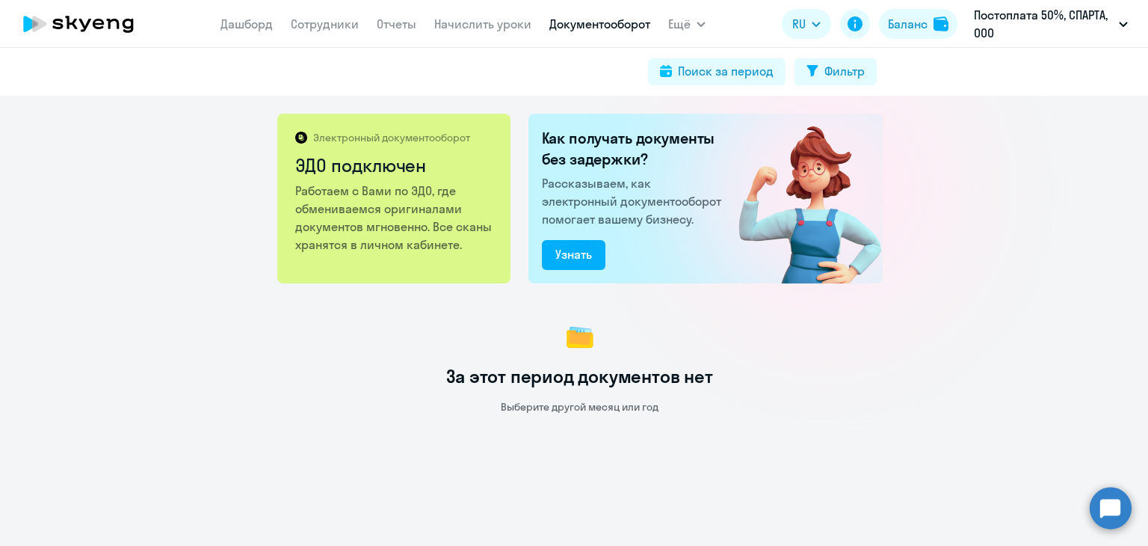
scroll to position [0, 0]
click at [840, 70] on div "Фильтр" at bounding box center [845, 71] width 40 height 18
select select "ano_acc"
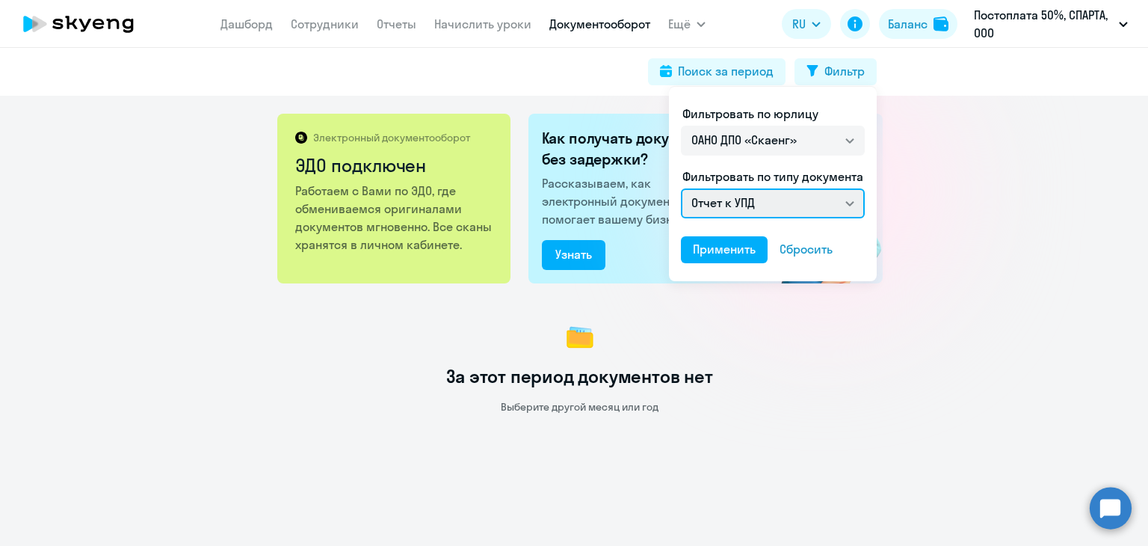
click at [840, 201] on select "Все Счет на оплату покупателю УПД Отчет к УПД Акт сверки взаиморасчетов" at bounding box center [773, 203] width 184 height 30
select select "all"
click at [681, 188] on select "Все Счет на оплату покупателю УПД Отчет к УПД Акт сверки взаиморасчетов" at bounding box center [773, 203] width 184 height 30
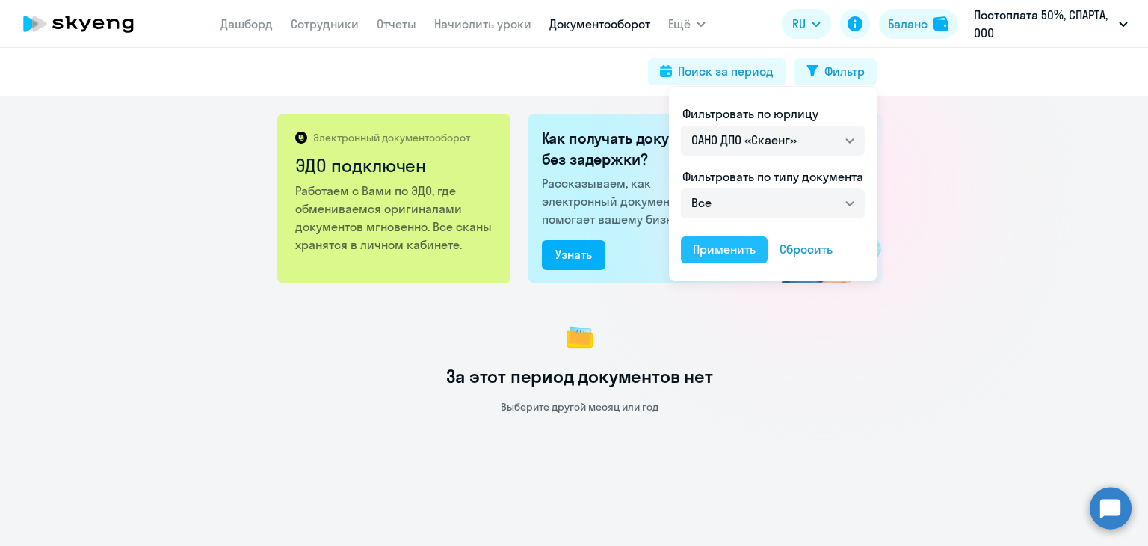
click at [742, 255] on div "Применить" at bounding box center [724, 249] width 63 height 18
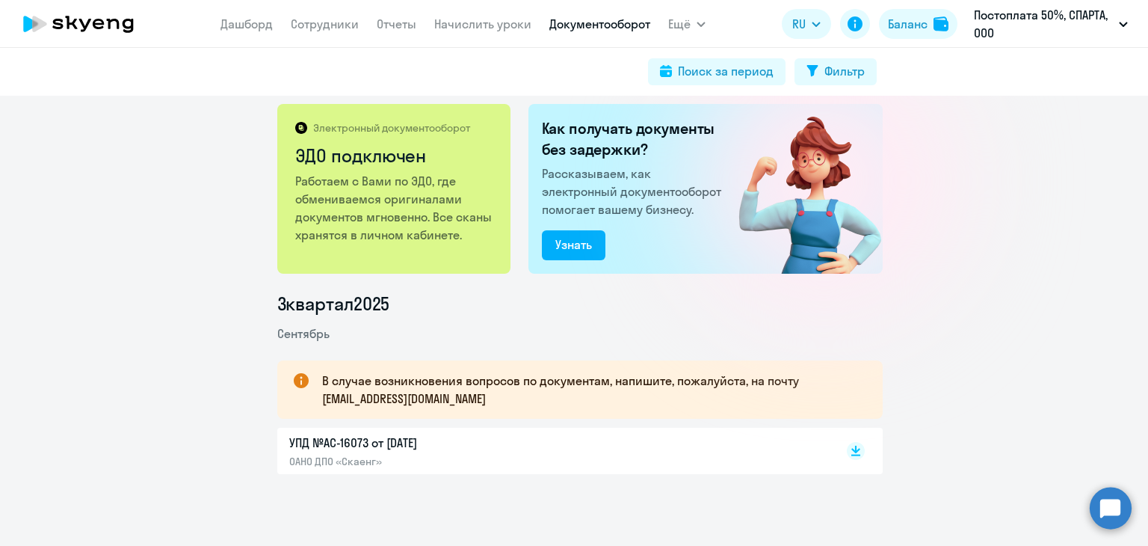
scroll to position [13, 0]
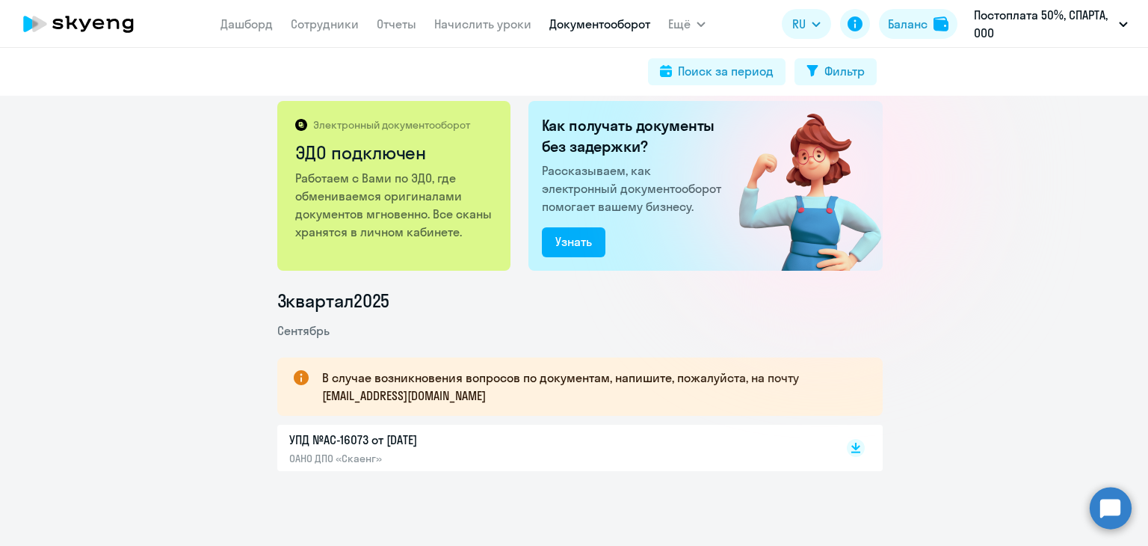
click at [357, 434] on p "УПД №AC-16073 от [DATE]" at bounding box center [446, 440] width 314 height 18
drag, startPoint x: 317, startPoint y: 396, endPoint x: 473, endPoint y: 399, distance: 156.3
click at [473, 399] on p "В случае возникновения вопросов по документам, напишите, пожалуйста, на почту […" at bounding box center [589, 387] width 534 height 36
copy p "[EMAIL_ADDRESS][DOMAIN_NAME]"
click at [1115, 500] on circle at bounding box center [1111, 508] width 42 height 42
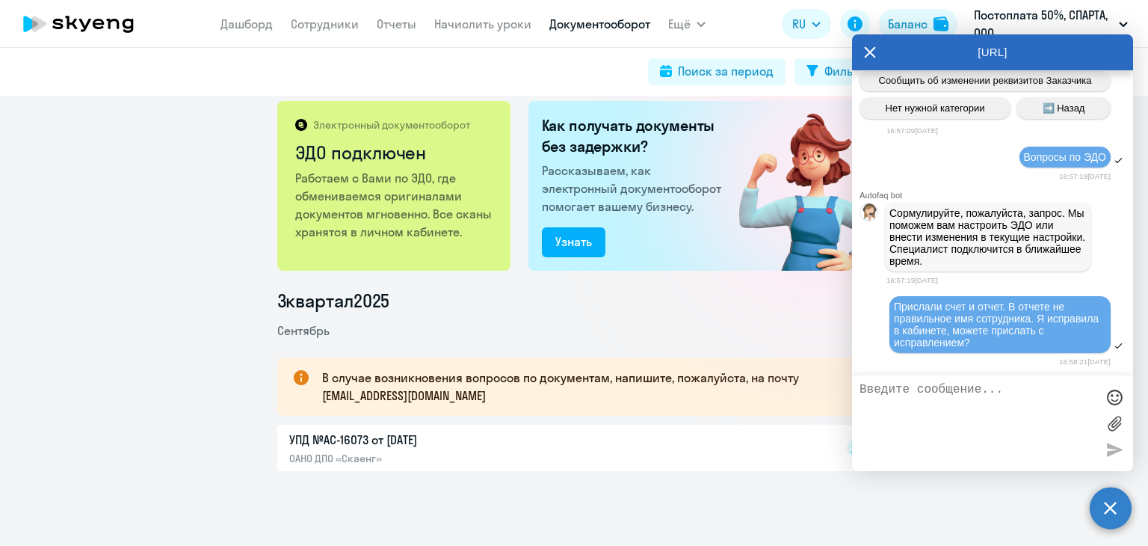
scroll to position [0, 0]
click at [311, 31] on link "Сотрудники" at bounding box center [325, 23] width 68 height 15
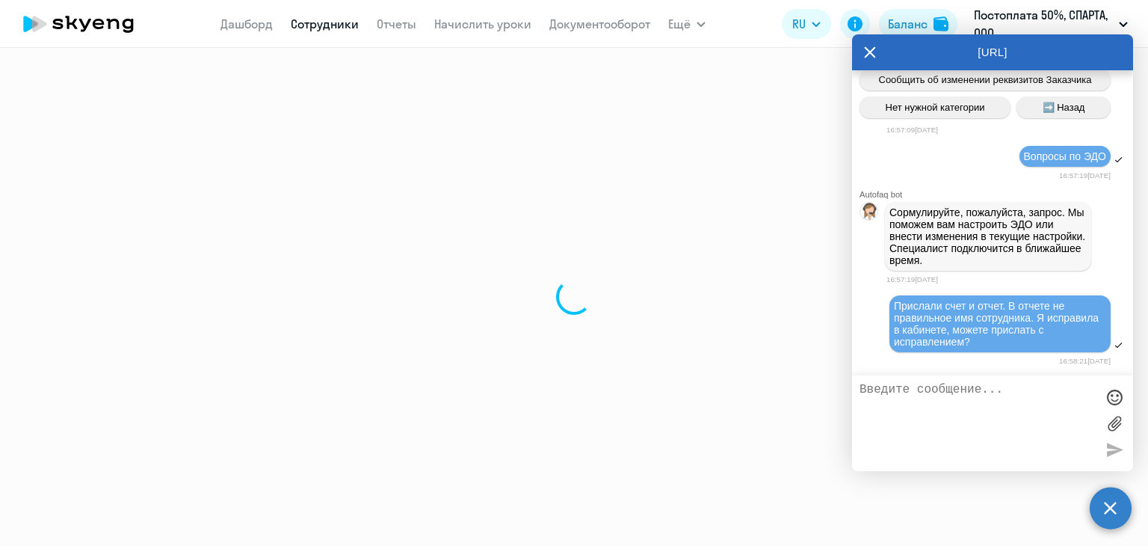
select select "30"
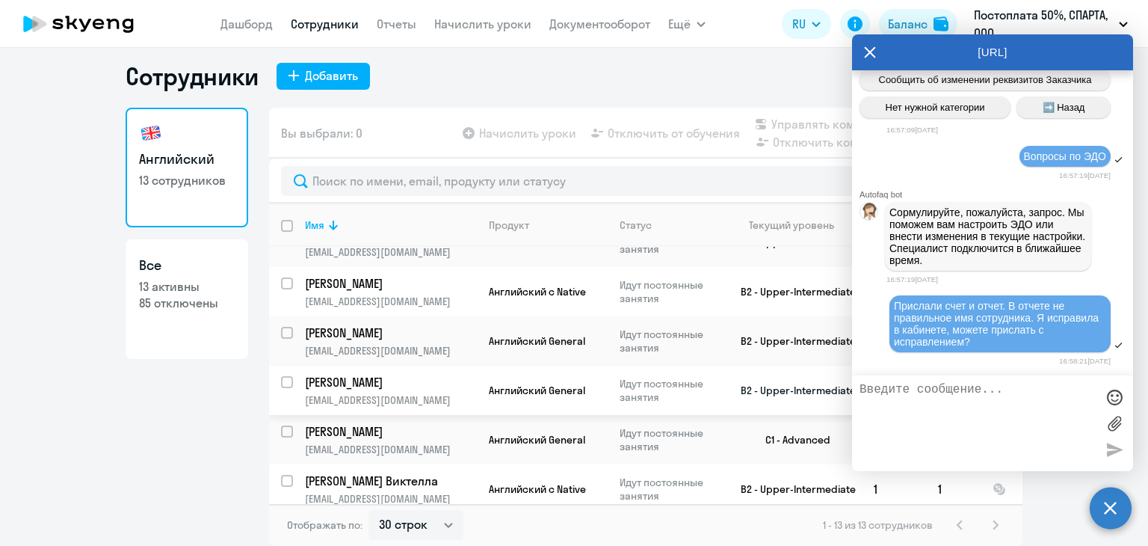
scroll to position [389, 0]
click at [489, 383] on span "Английский General" at bounding box center [537, 389] width 96 height 13
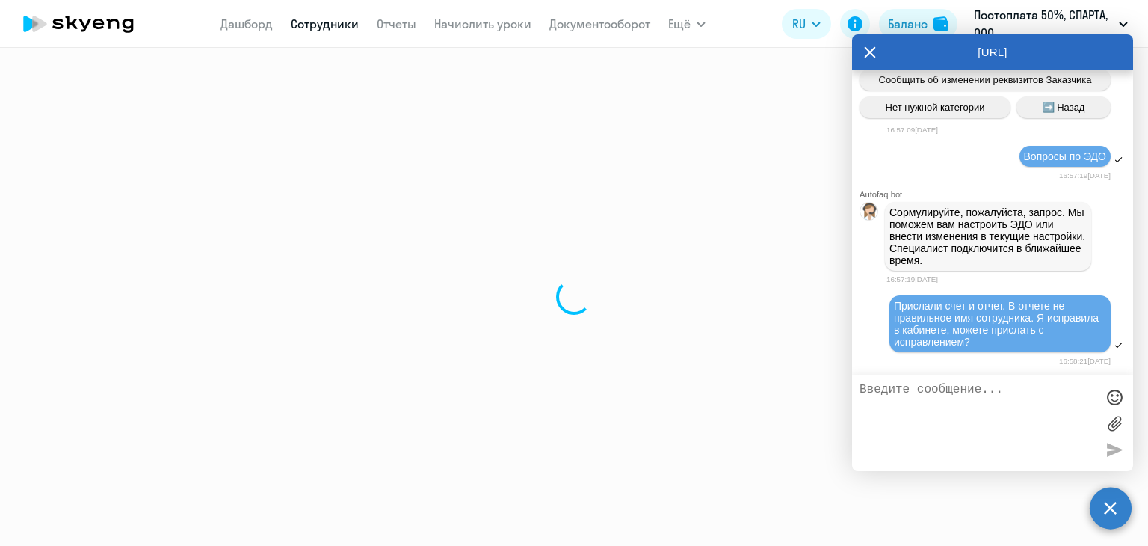
select select "english"
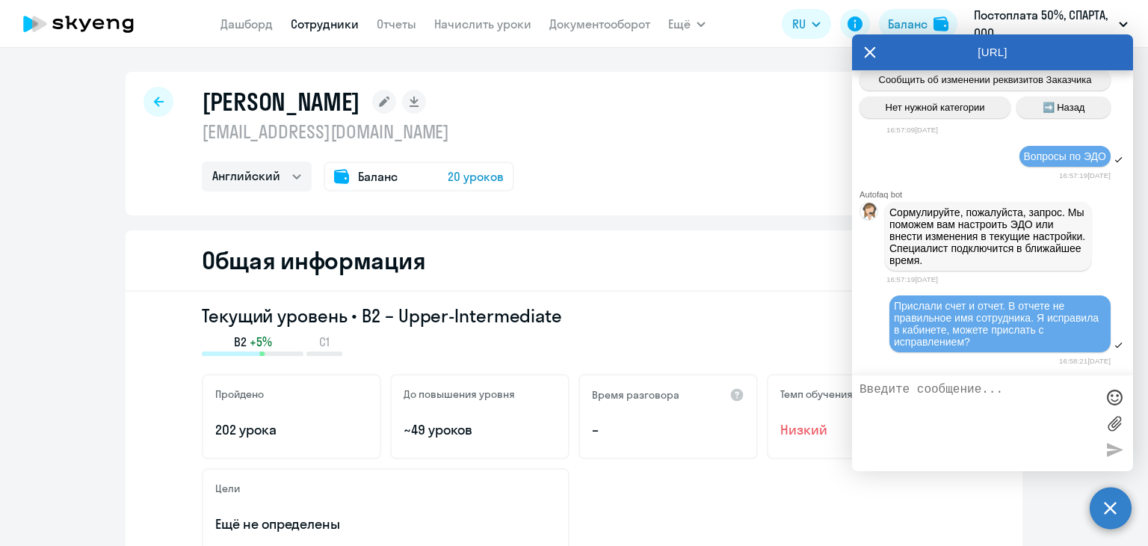
click at [154, 99] on icon at bounding box center [159, 101] width 10 height 10
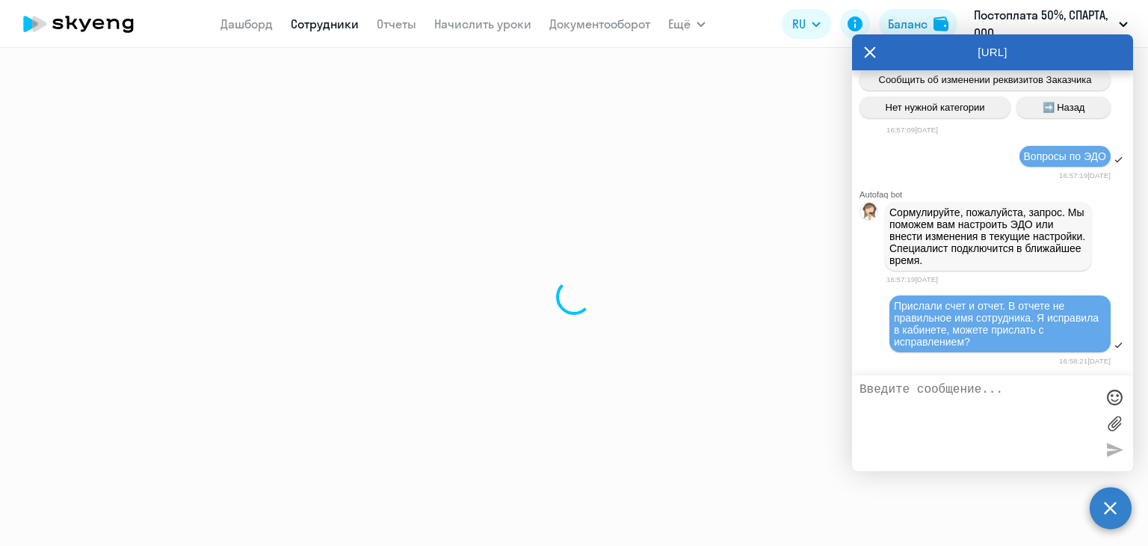
select select "30"
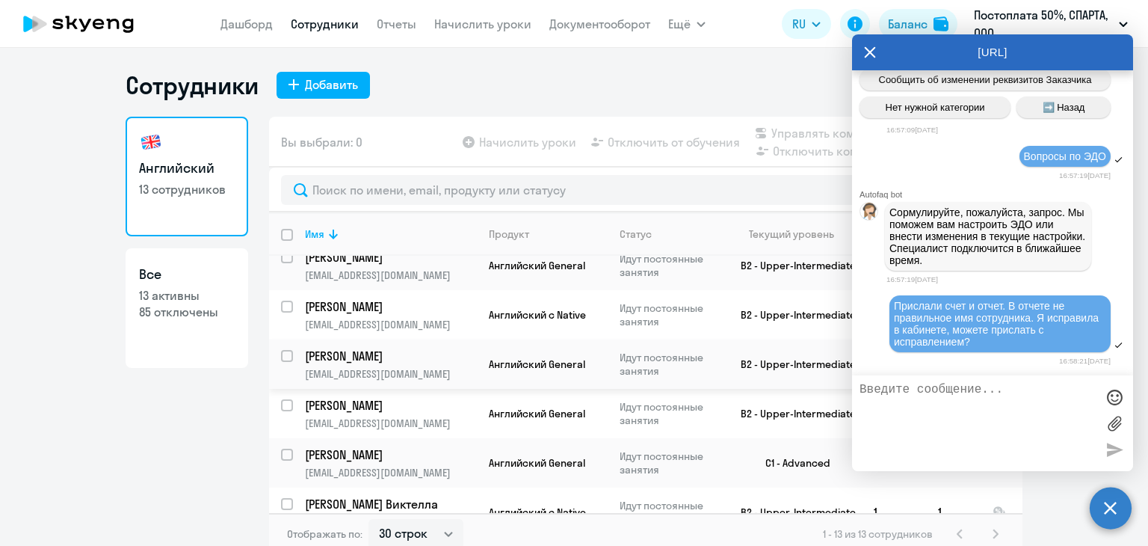
scroll to position [389, 0]
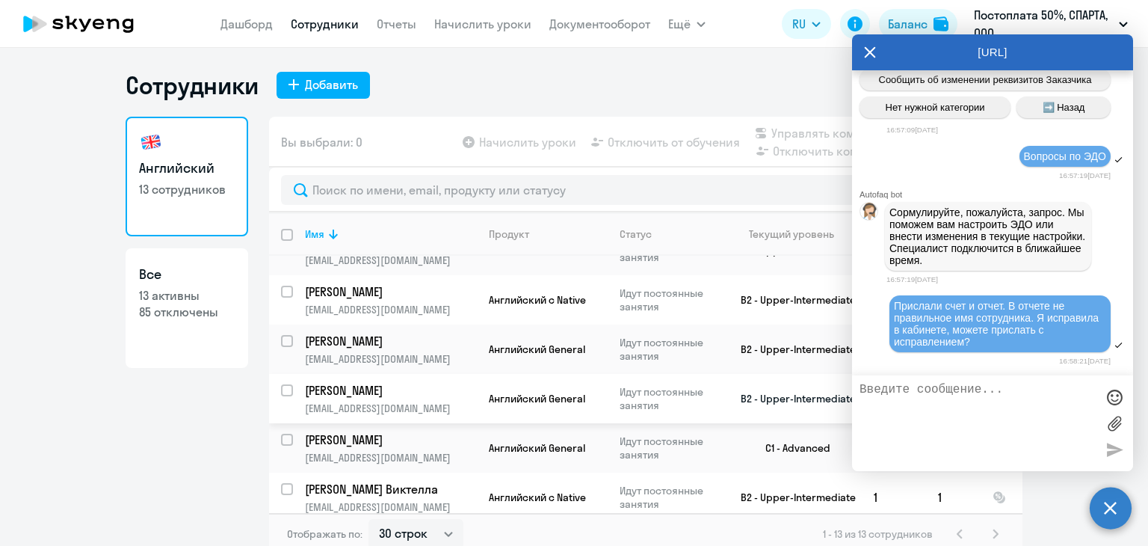
click at [467, 402] on p "[EMAIL_ADDRESS][DOMAIN_NAME]" at bounding box center [390, 408] width 171 height 13
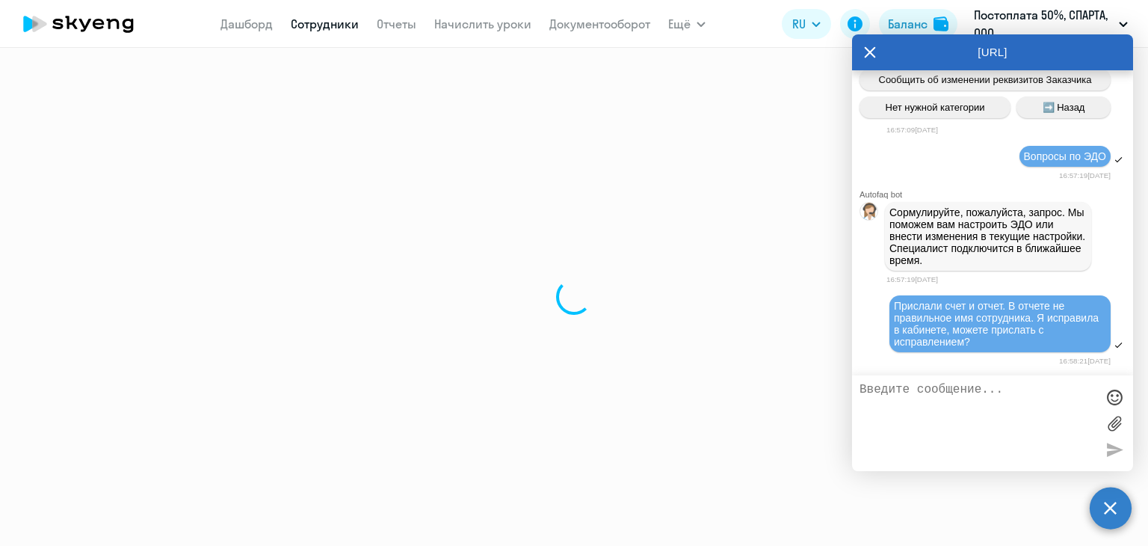
select select "english"
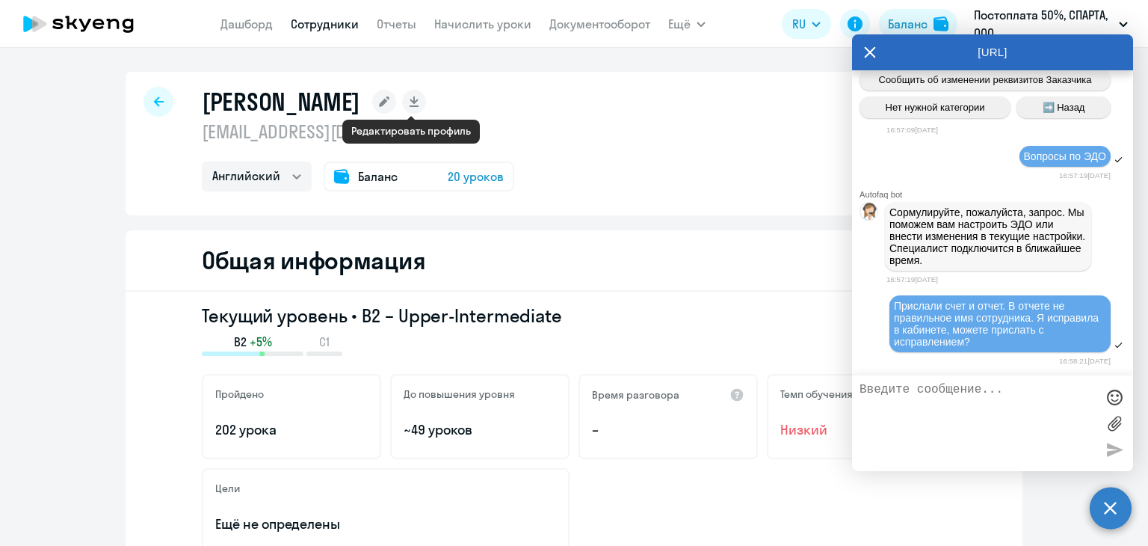
click at [396, 109] on rect at bounding box center [384, 102] width 24 height 24
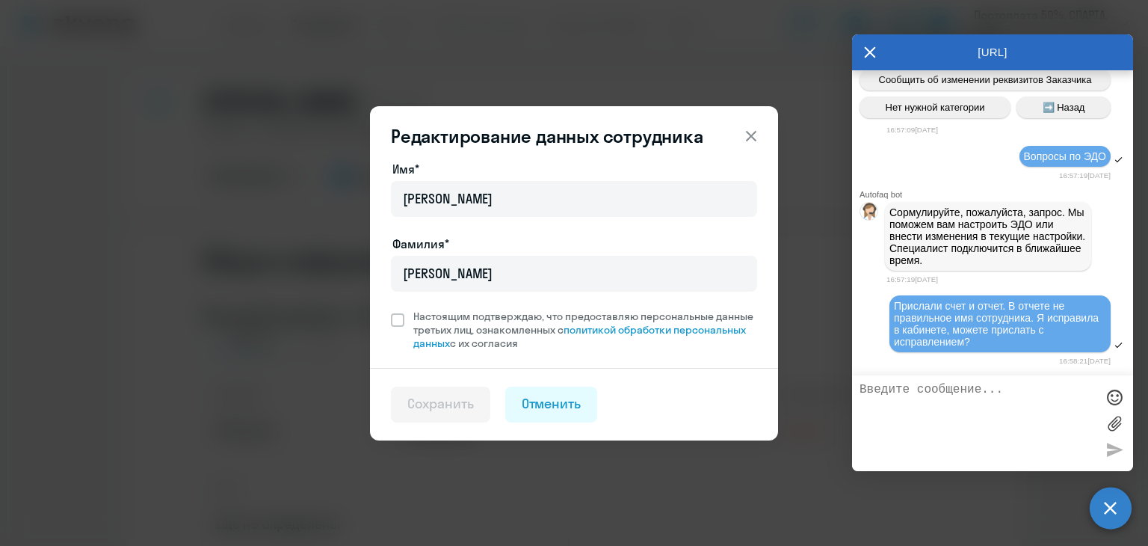
click at [747, 131] on icon at bounding box center [751, 135] width 10 height 10
